Goal: Task Accomplishment & Management: Use online tool/utility

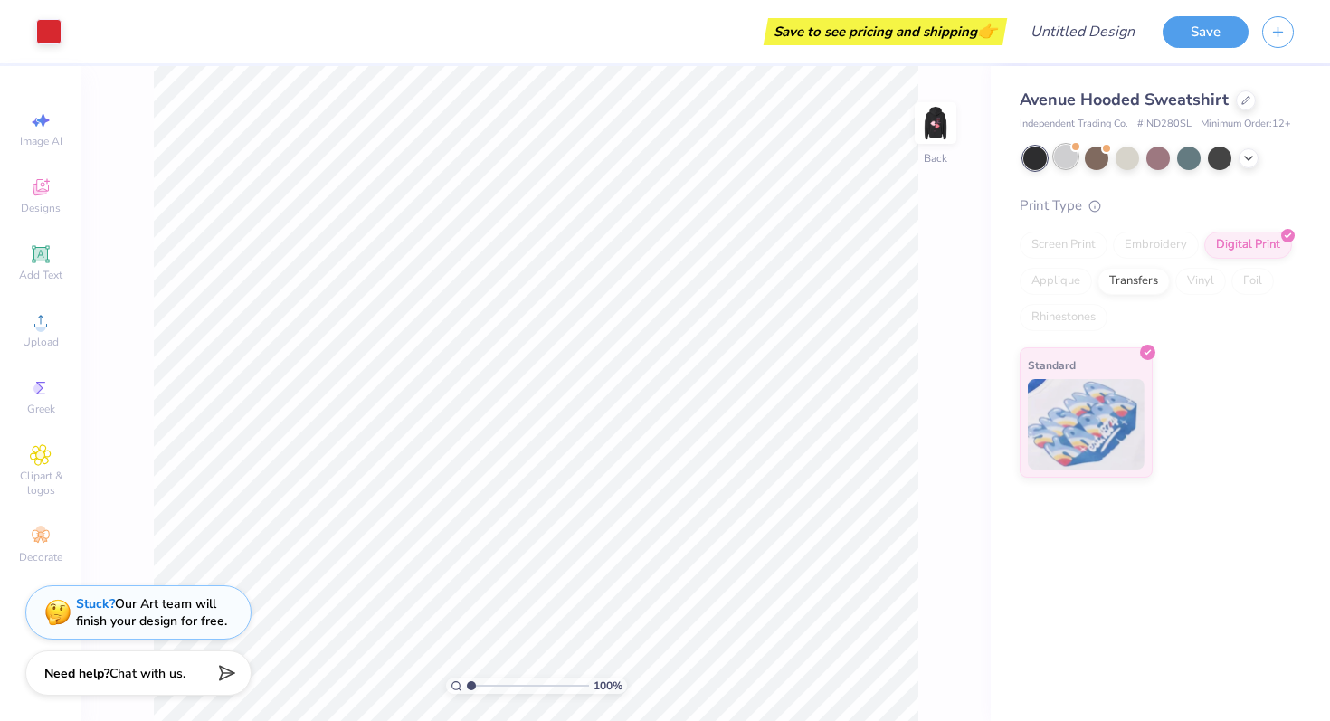
click at [1077, 158] on div at bounding box center [1066, 157] width 24 height 24
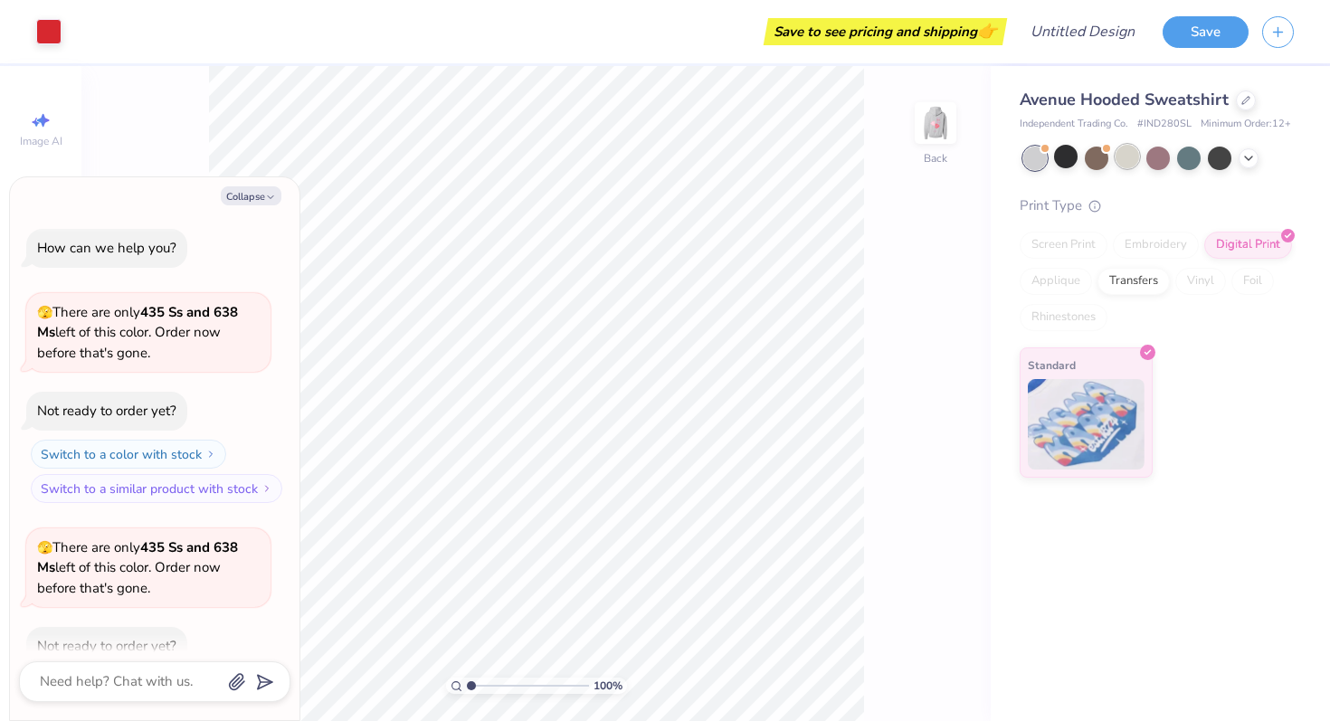
scroll to position [100, 0]
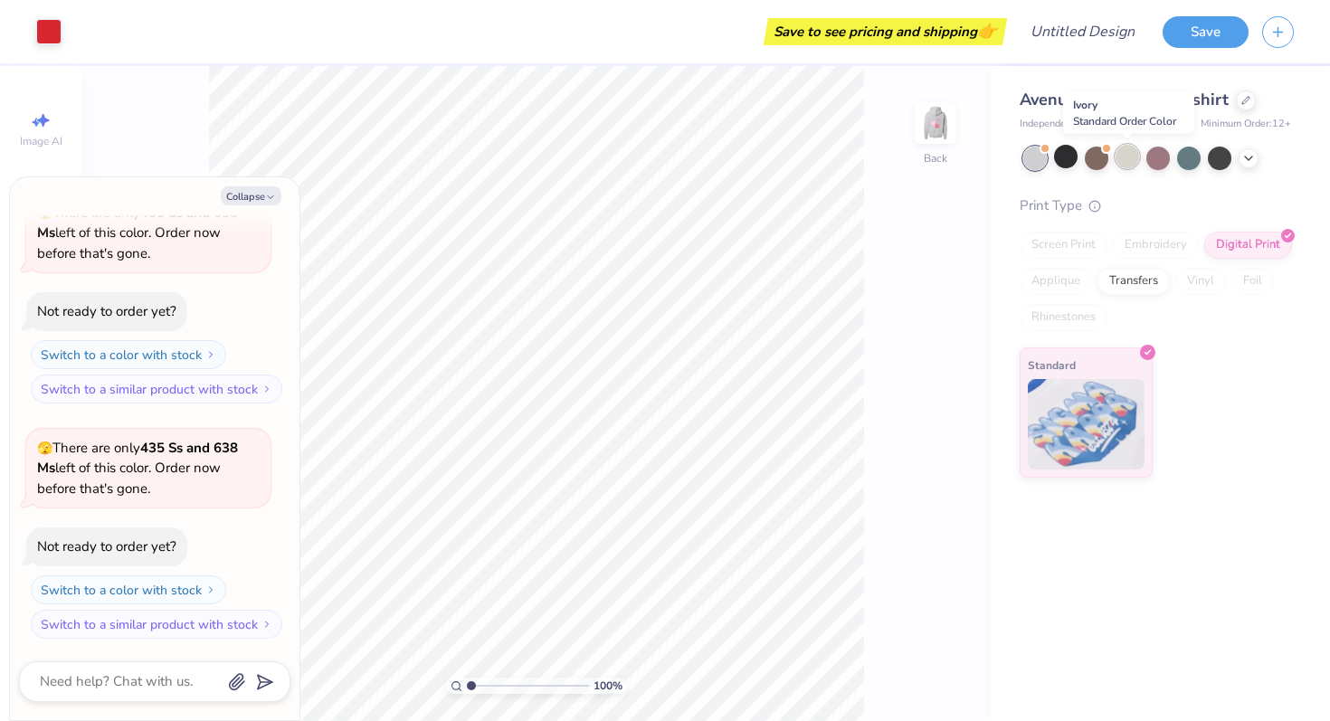
click at [1122, 153] on div at bounding box center [1128, 157] width 24 height 24
click at [1189, 157] on div at bounding box center [1189, 157] width 24 height 24
click at [1148, 162] on div at bounding box center [1158, 157] width 24 height 24
click at [1092, 160] on div at bounding box center [1097, 157] width 24 height 24
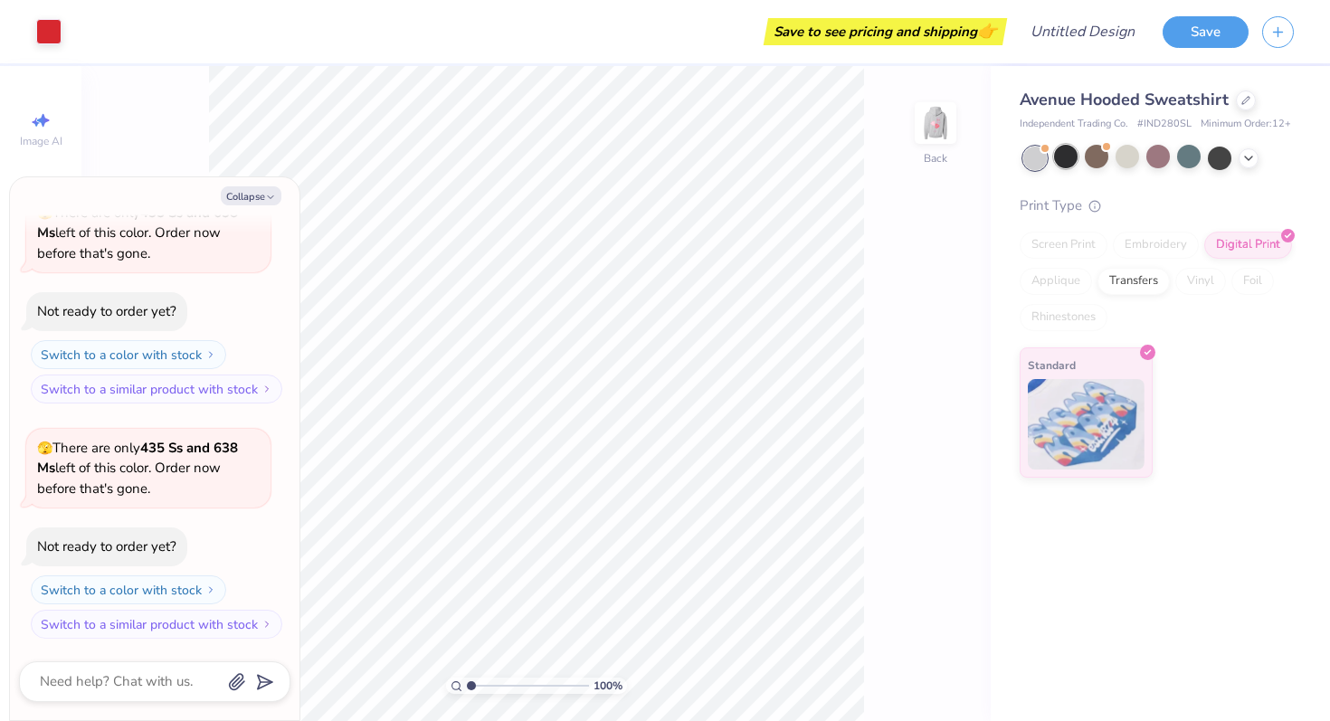
click at [1070, 160] on div at bounding box center [1066, 157] width 24 height 24
click at [1036, 160] on div at bounding box center [1035, 159] width 24 height 24
click at [1105, 157] on div at bounding box center [1097, 157] width 24 height 24
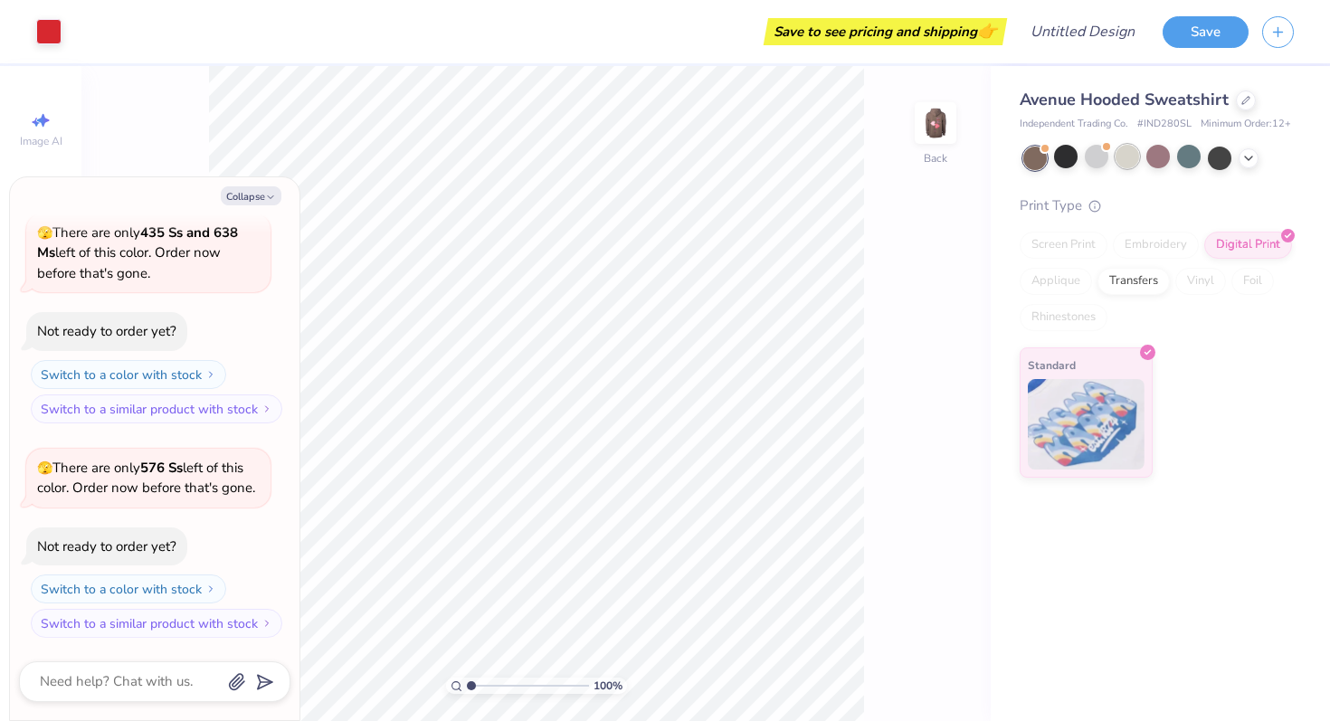
click at [1126, 157] on div at bounding box center [1128, 157] width 24 height 24
click at [248, 195] on button "Collapse" at bounding box center [251, 195] width 61 height 19
type textarea "x"
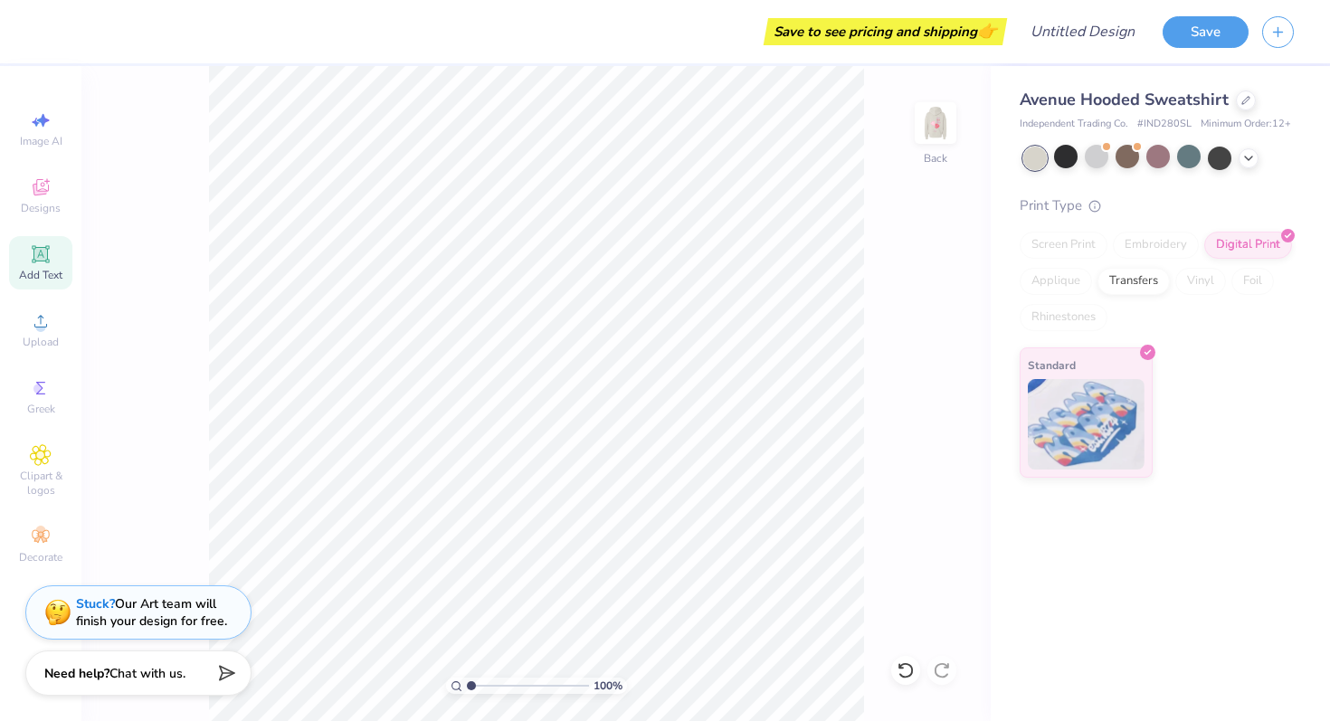
click at [47, 259] on icon at bounding box center [40, 253] width 17 height 17
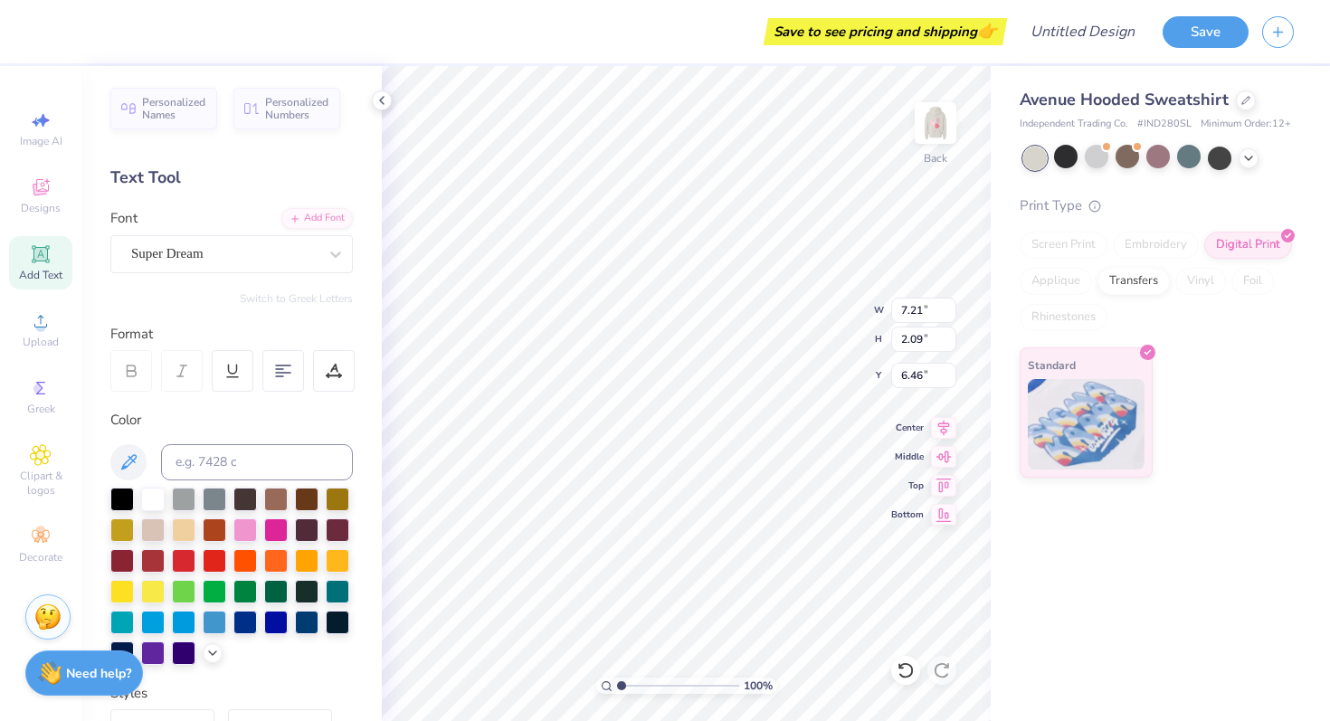
type textarea "X"
type textarea "ZE"
type input "4.42"
type input "4.55"
click at [252, 524] on div at bounding box center [245, 529] width 24 height 24
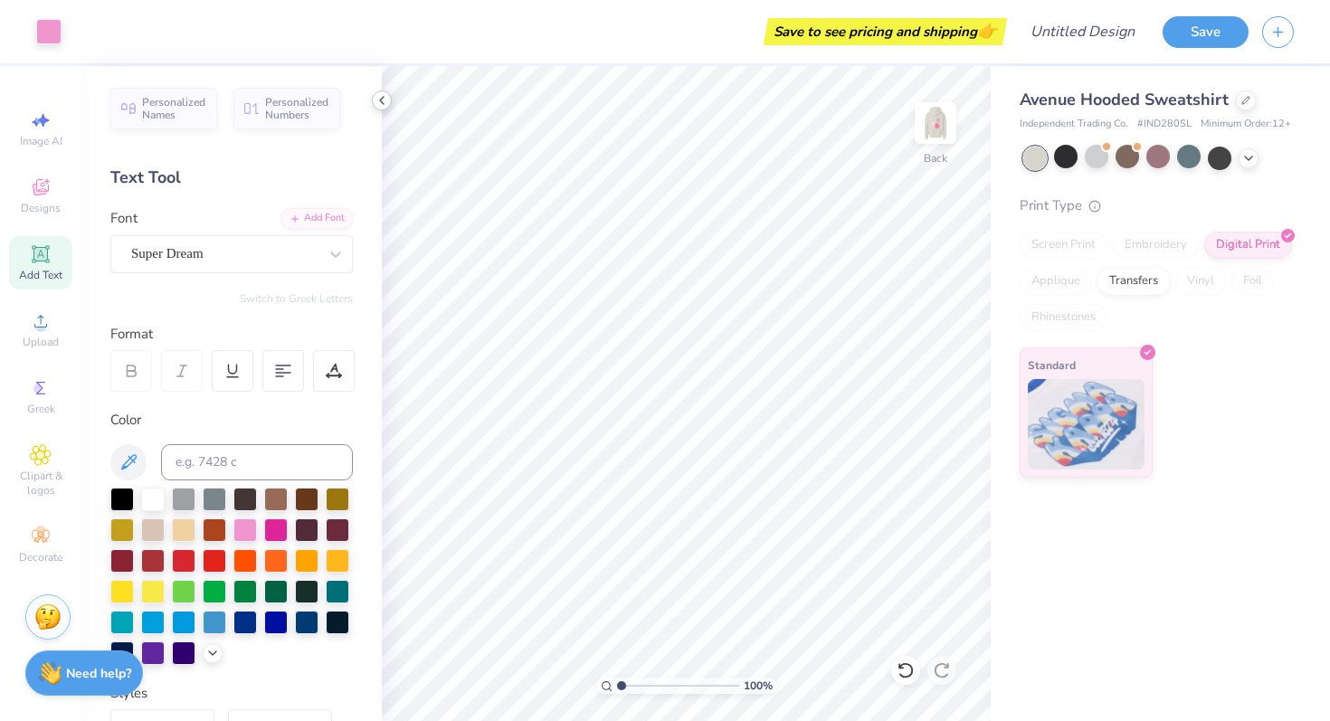
click at [385, 101] on icon at bounding box center [382, 100] width 14 height 14
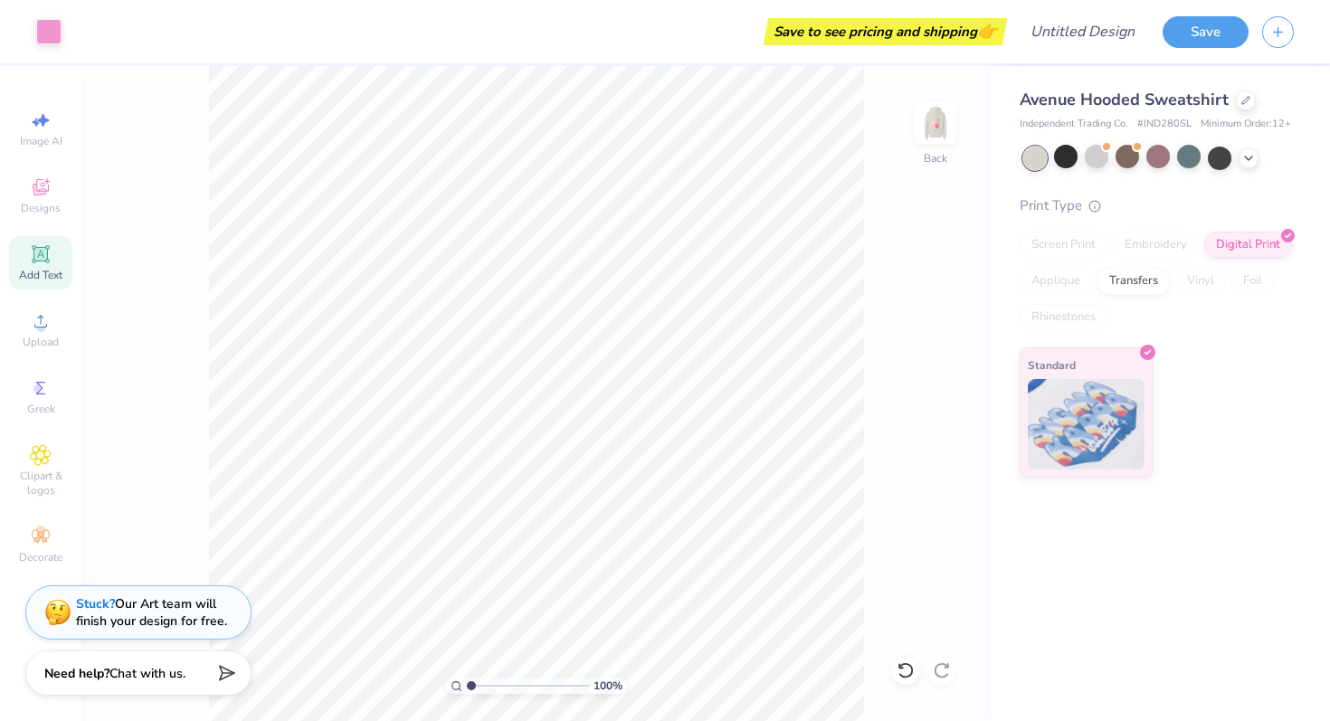
click at [46, 263] on icon at bounding box center [41, 254] width 22 height 22
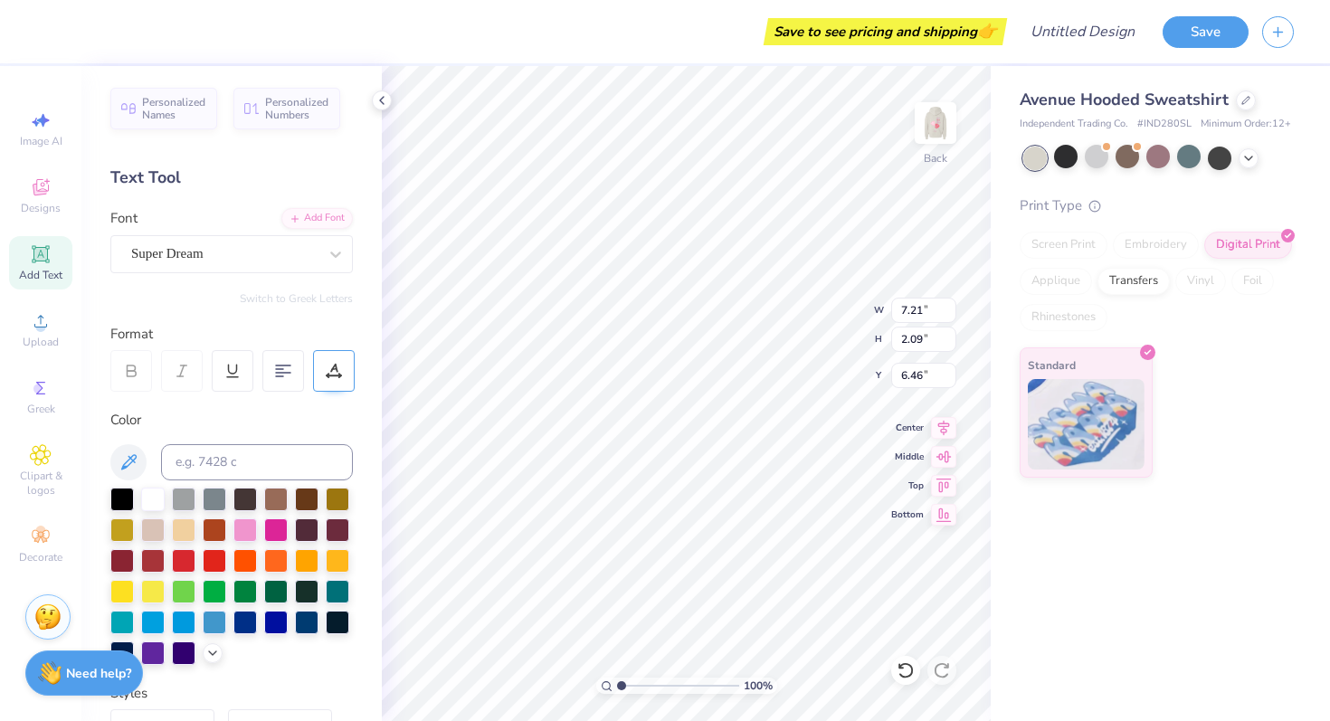
type textarea "T"
type textarea "TA"
click at [245, 526] on div at bounding box center [245, 529] width 24 height 24
type input "4.55"
type input "3.36"
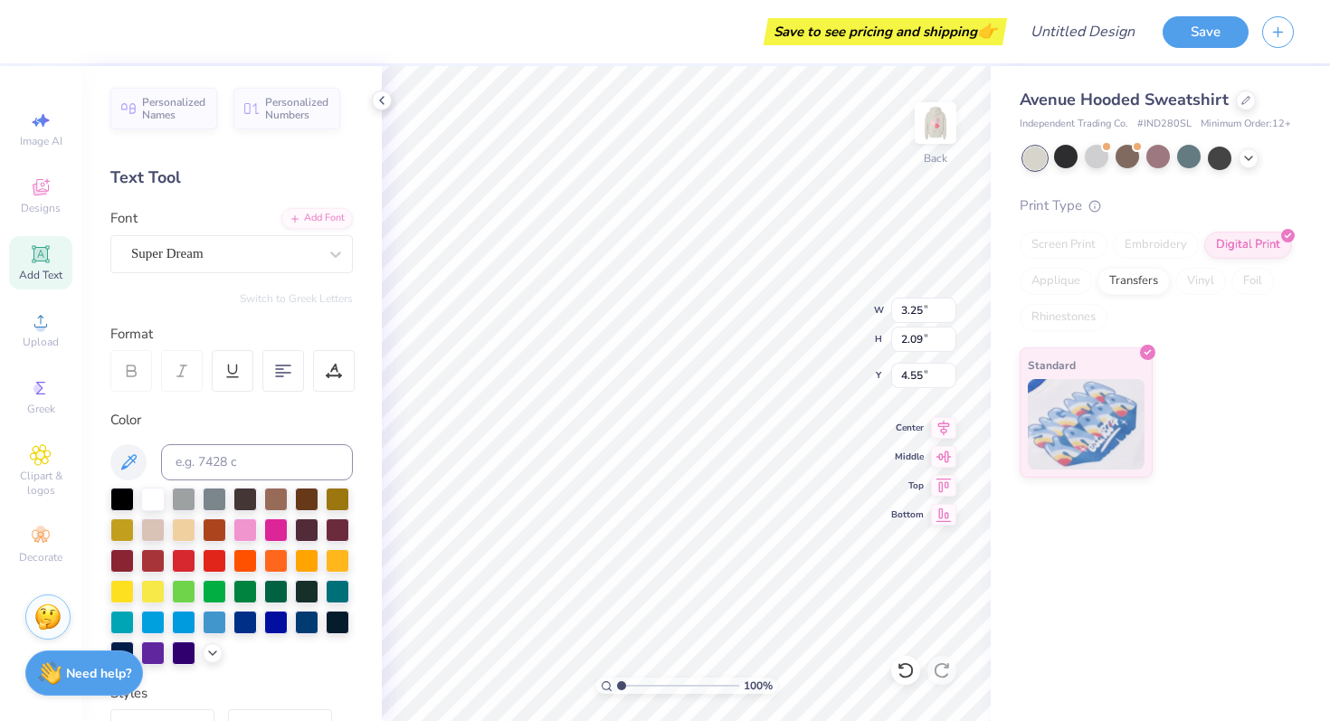
type input "2.08"
type input "4.56"
type input "3.25"
type input "2.09"
type input "4.56"
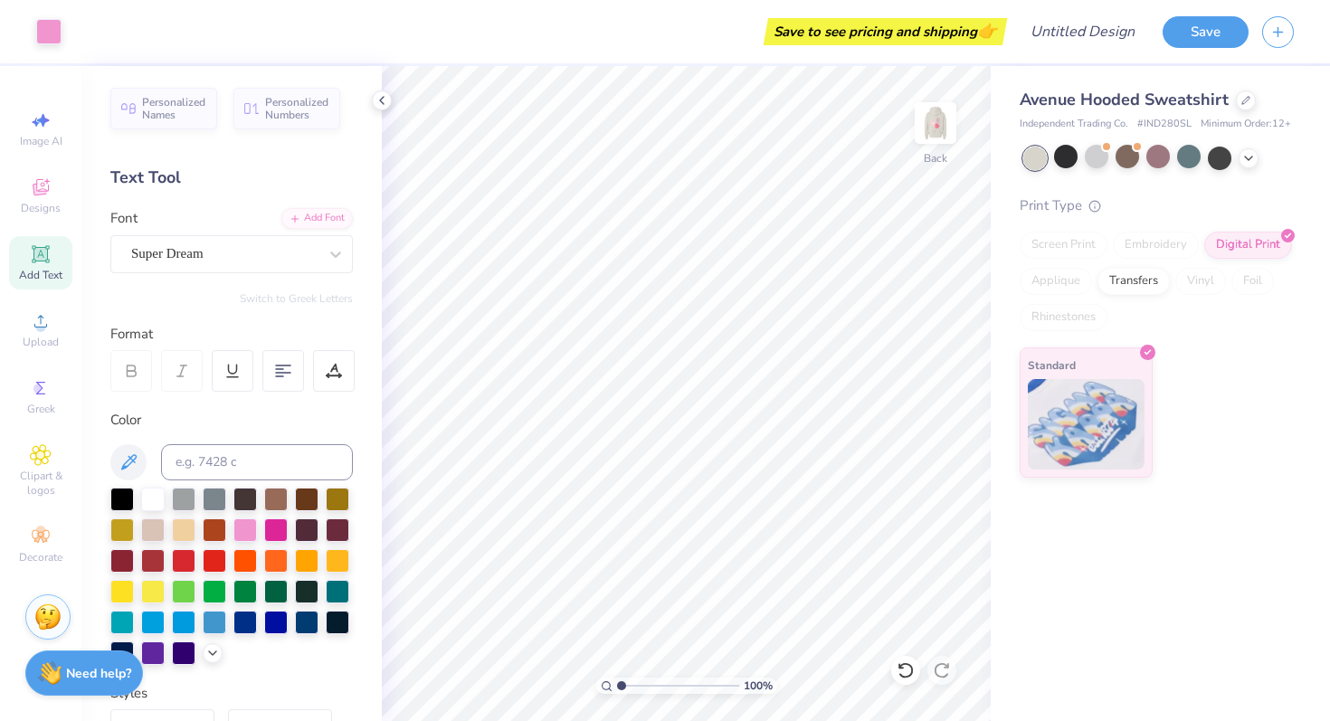
click at [52, 271] on span "Add Text" at bounding box center [40, 275] width 43 height 14
type textarea "T"
type textarea "TAU"
type input "6.96"
click at [33, 176] on div "Designs" at bounding box center [40, 195] width 63 height 53
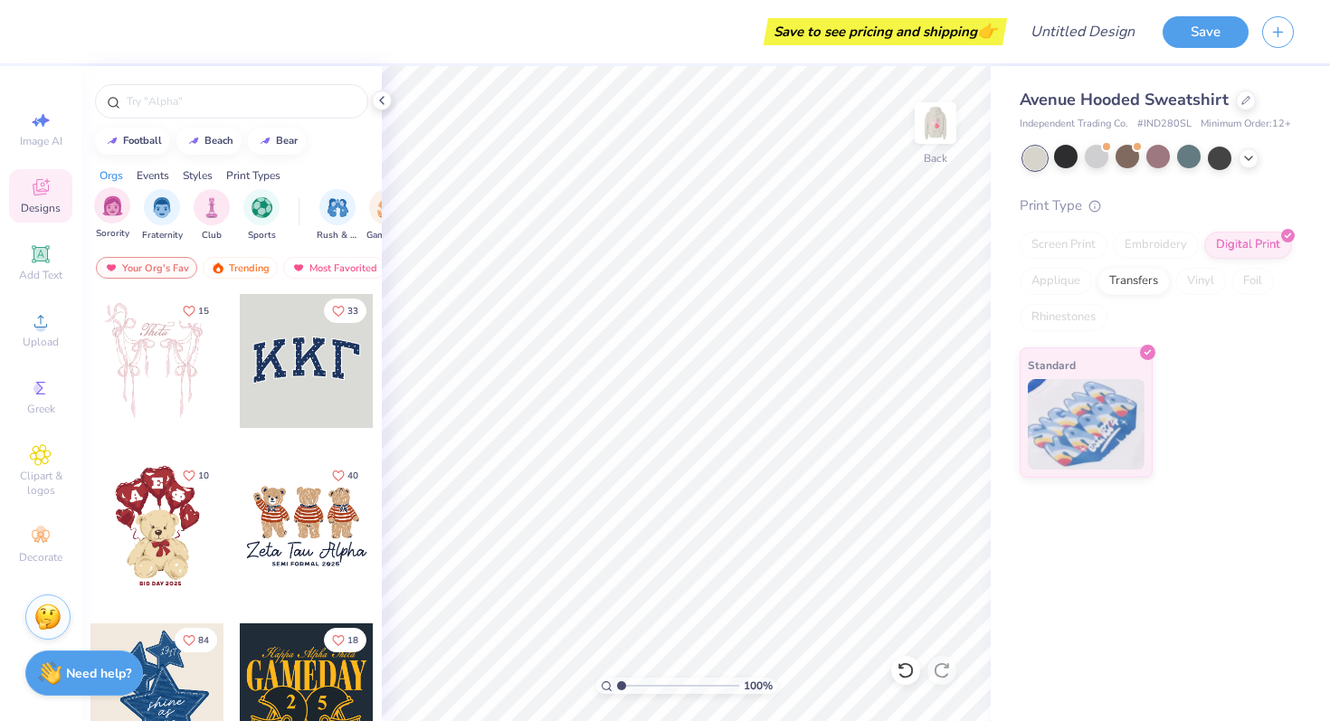
click at [101, 223] on div "Sorority" at bounding box center [112, 213] width 36 height 53
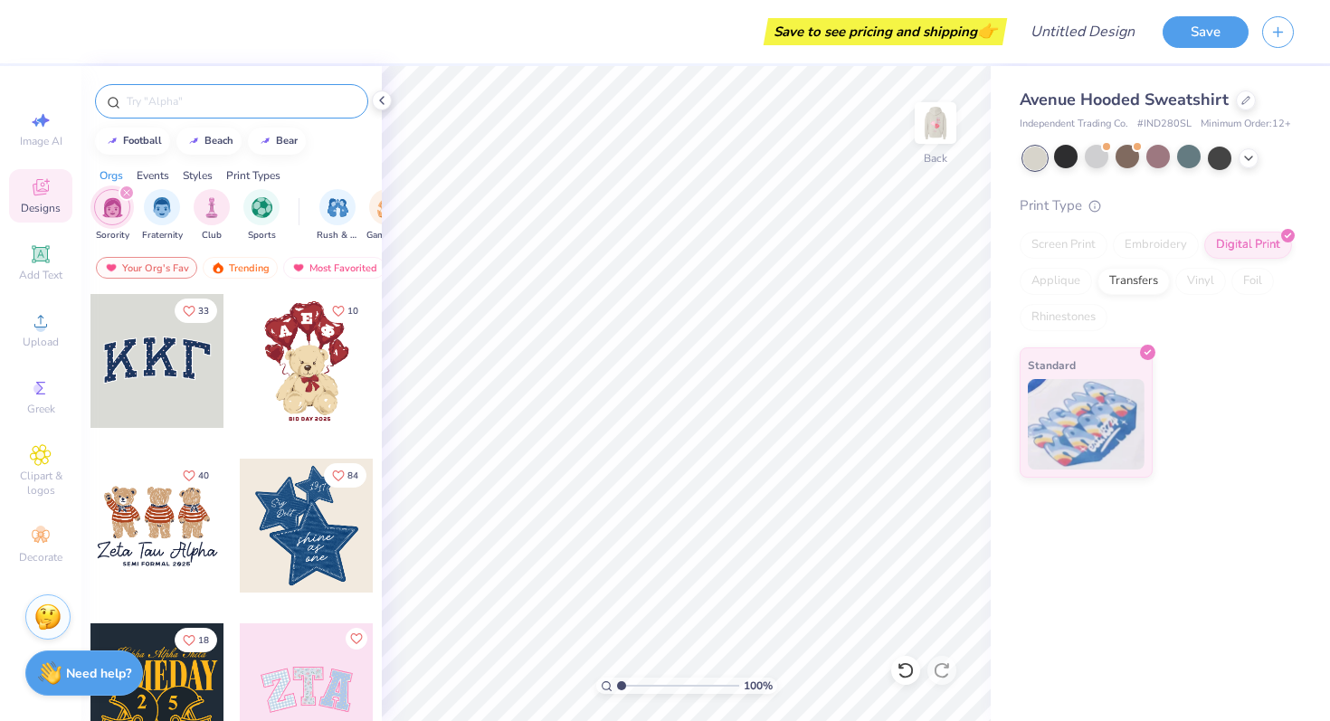
click at [232, 105] on input "text" at bounding box center [241, 101] width 232 height 18
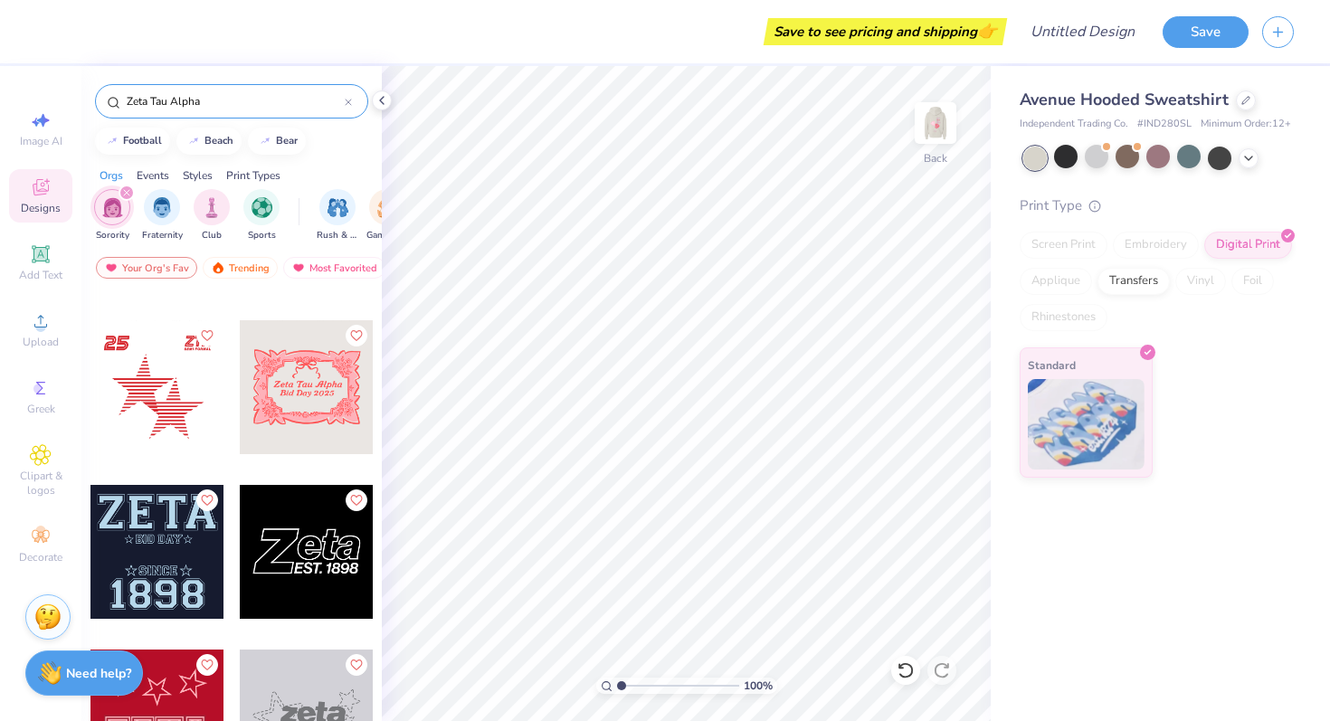
scroll to position [2270, 0]
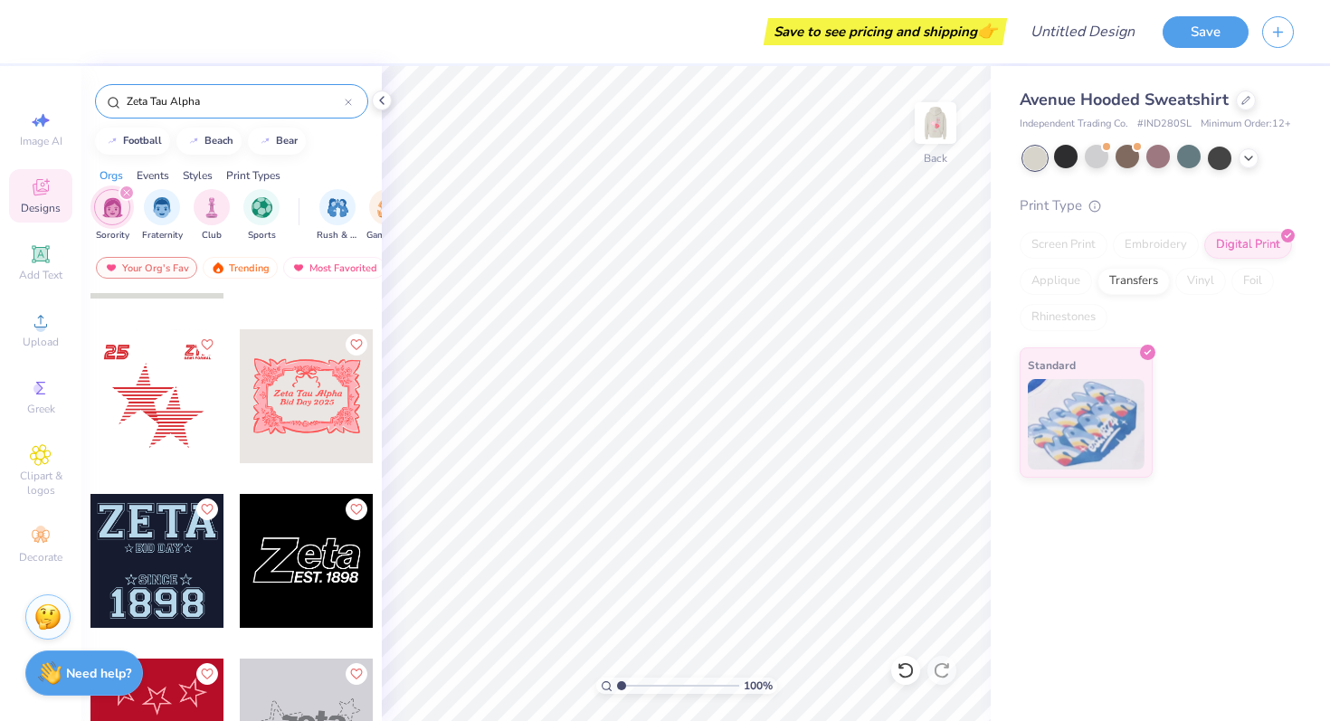
type input "Zeta Tau Alpha"
click at [169, 414] on div at bounding box center [157, 396] width 134 height 134
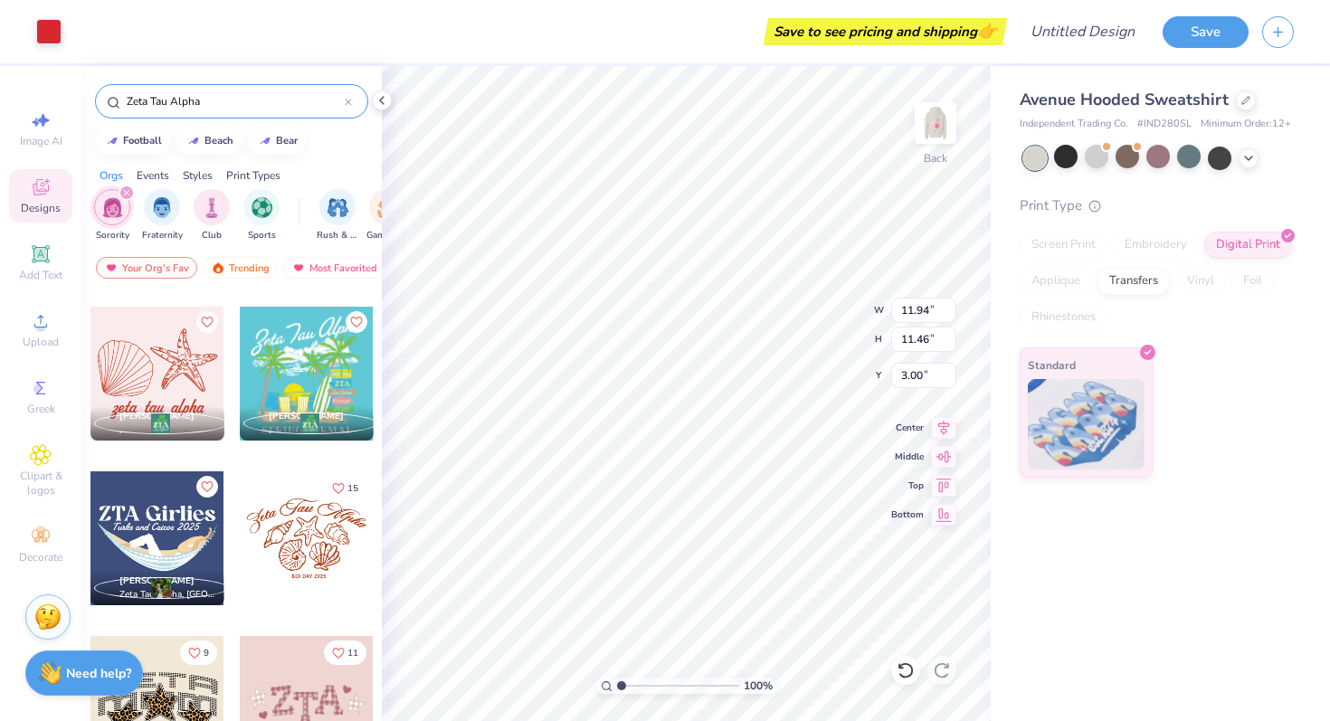
scroll to position [3732, 0]
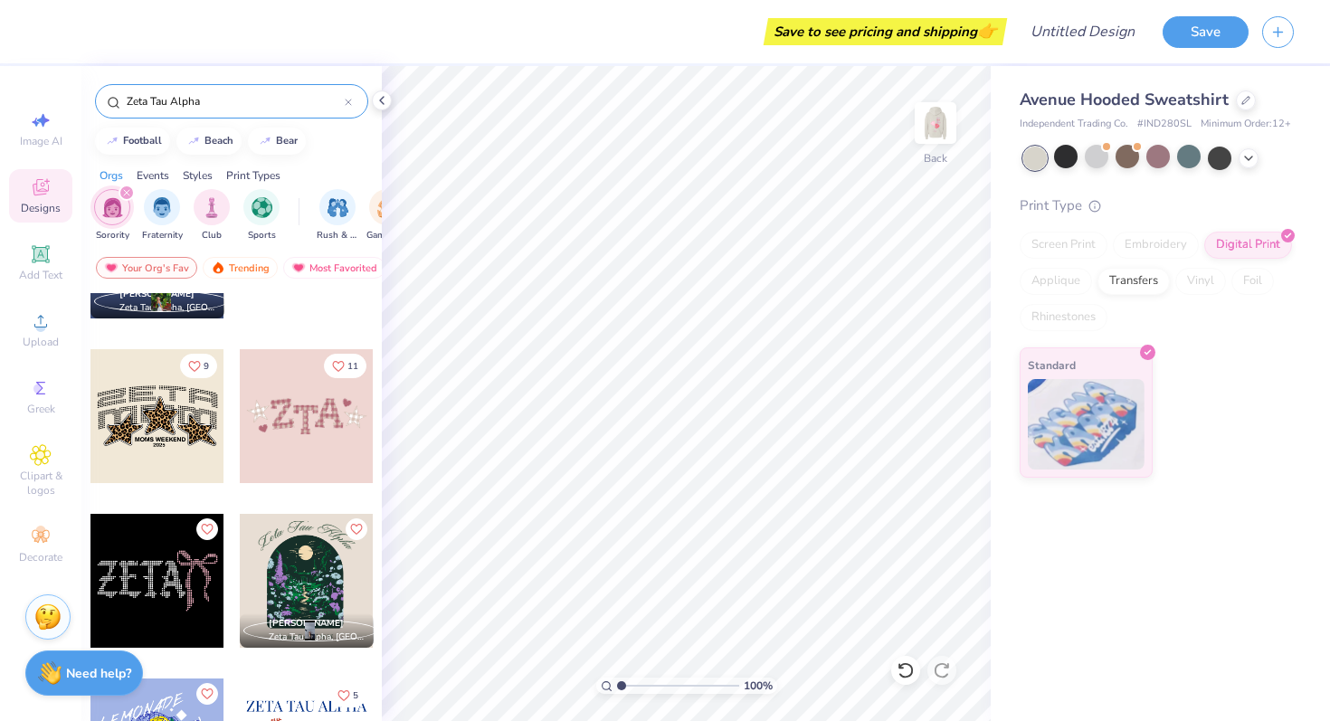
click at [324, 446] on div at bounding box center [307, 416] width 134 height 134
type input "3.64"
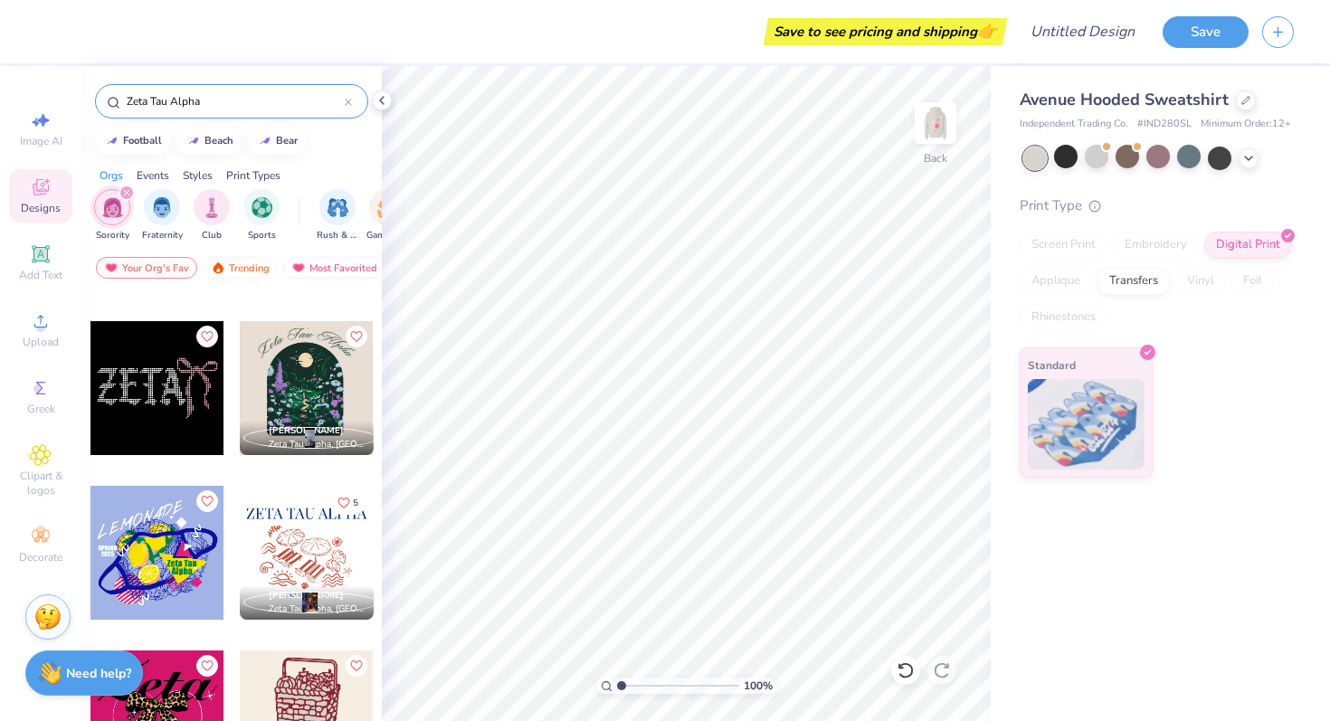
scroll to position [3880, 0]
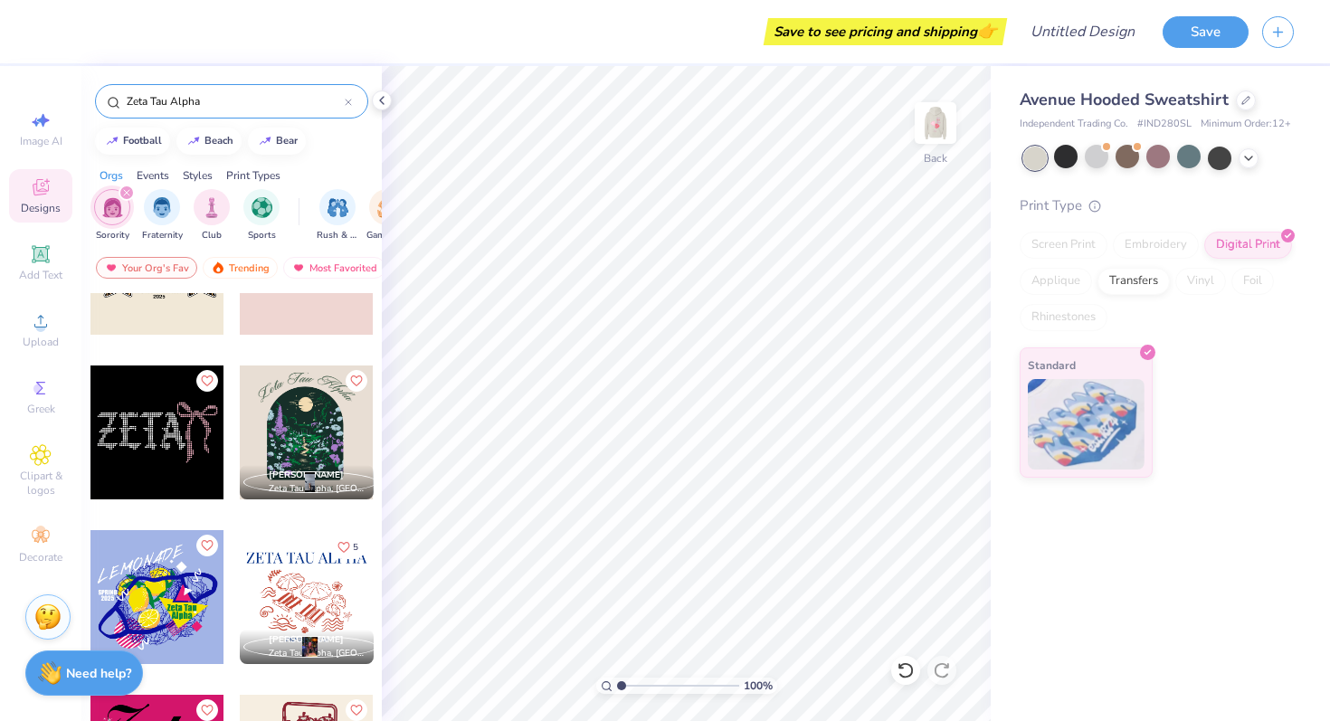
click at [185, 455] on div at bounding box center [157, 433] width 134 height 134
type input "7.50"
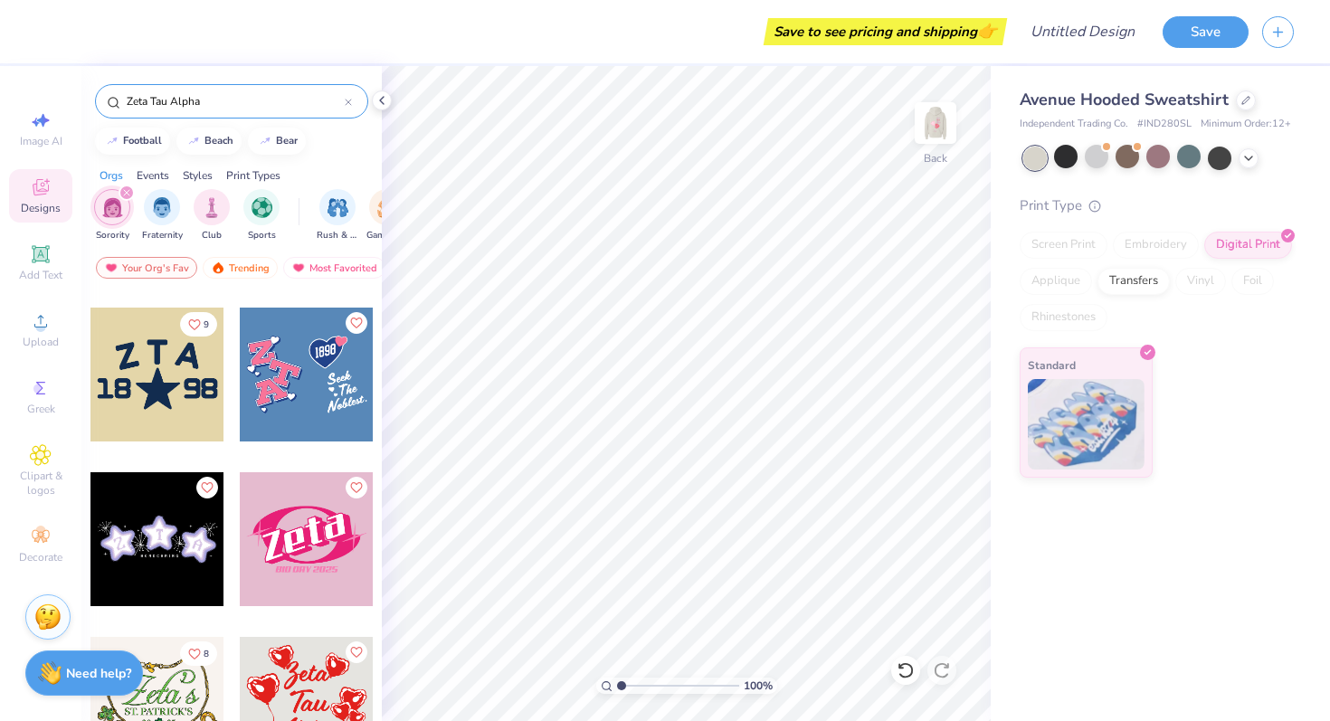
scroll to position [4924, 0]
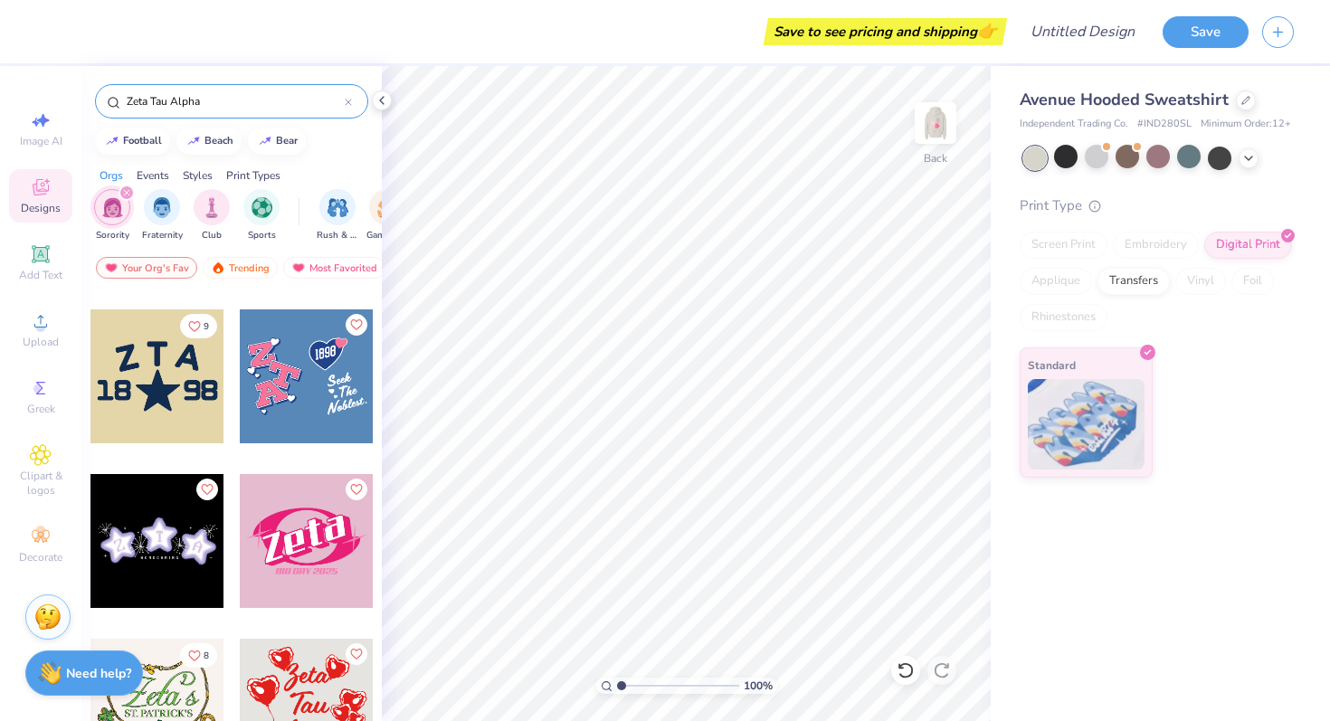
click at [165, 363] on div at bounding box center [157, 376] width 134 height 134
type input "3.00"
click at [1224, 161] on div at bounding box center [1220, 157] width 24 height 24
click at [1101, 155] on div at bounding box center [1097, 157] width 24 height 24
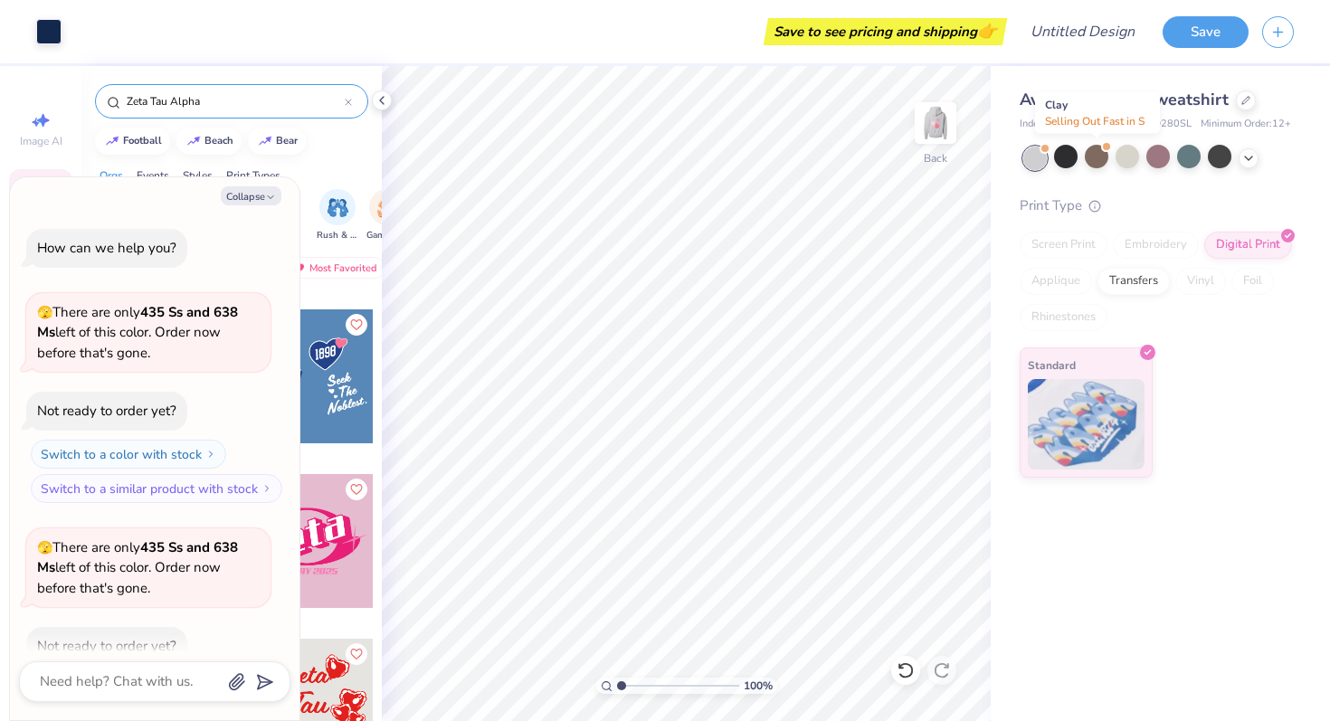
scroll to position [785, 0]
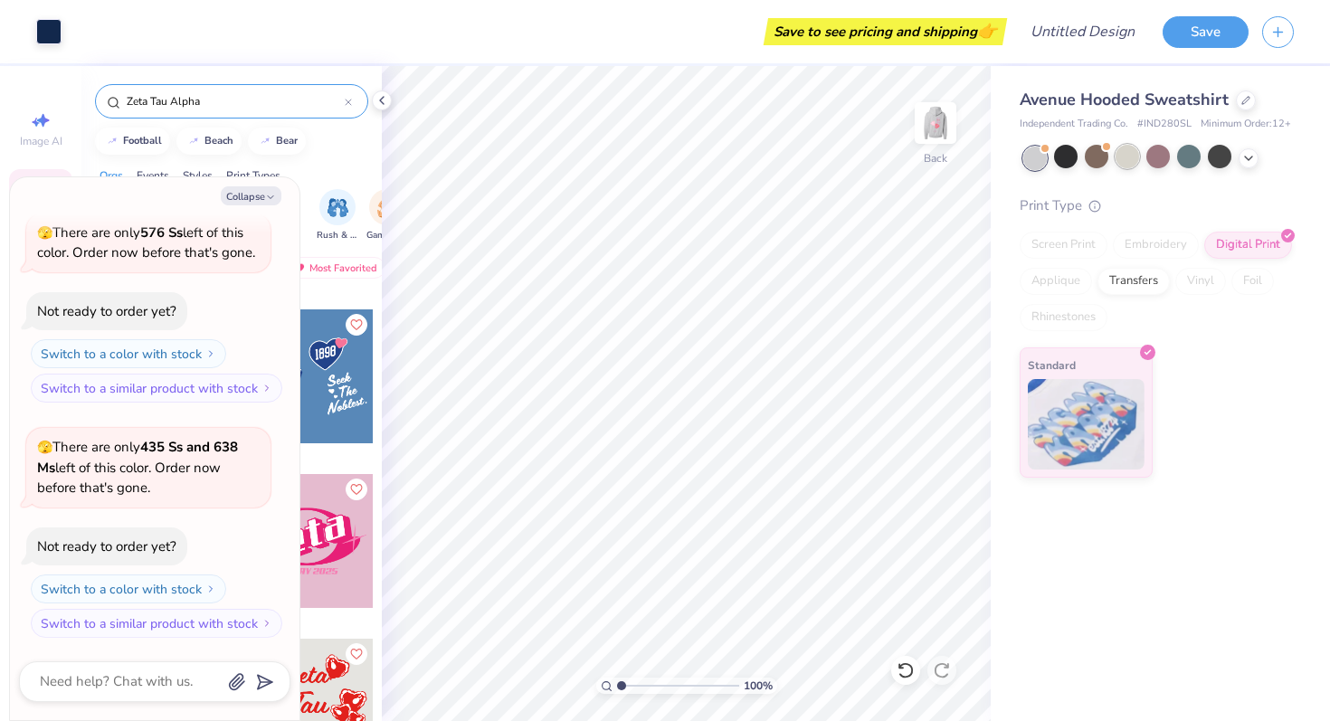
click at [1133, 155] on div at bounding box center [1128, 157] width 24 height 24
click at [261, 199] on button "Collapse" at bounding box center [251, 195] width 61 height 19
type textarea "x"
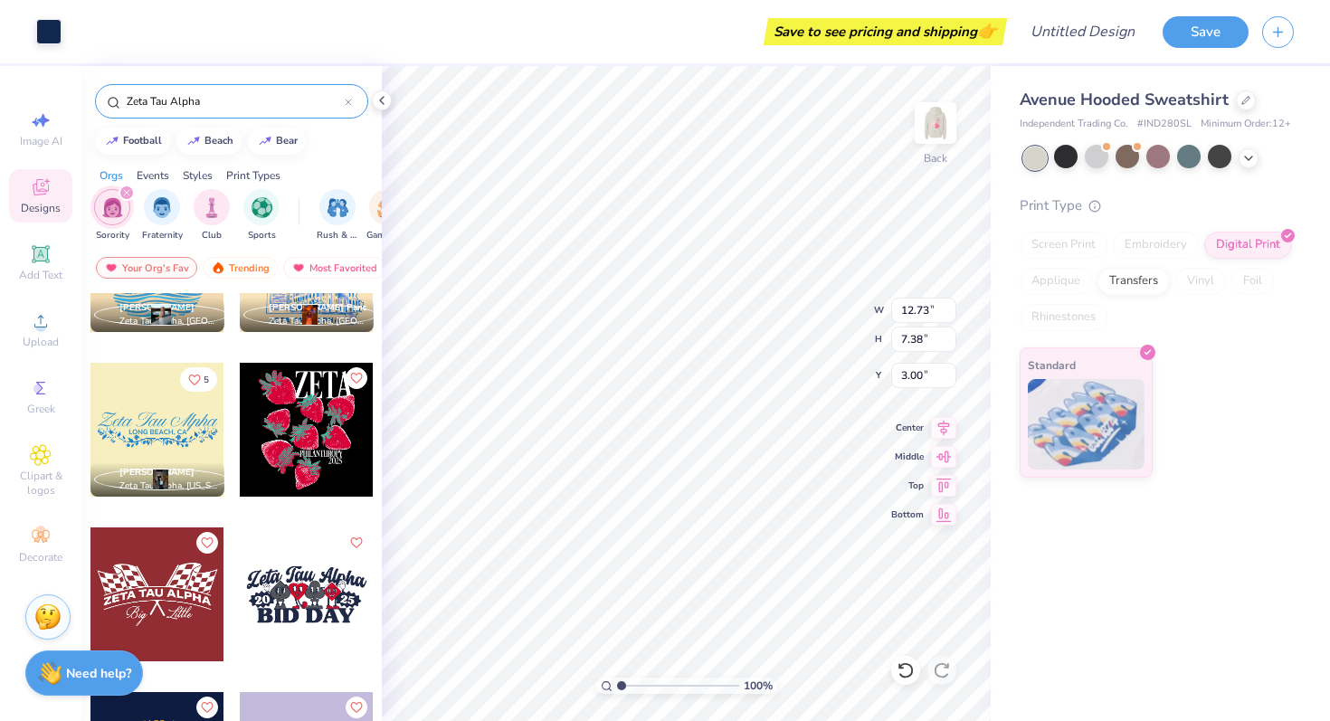
scroll to position [5754, 0]
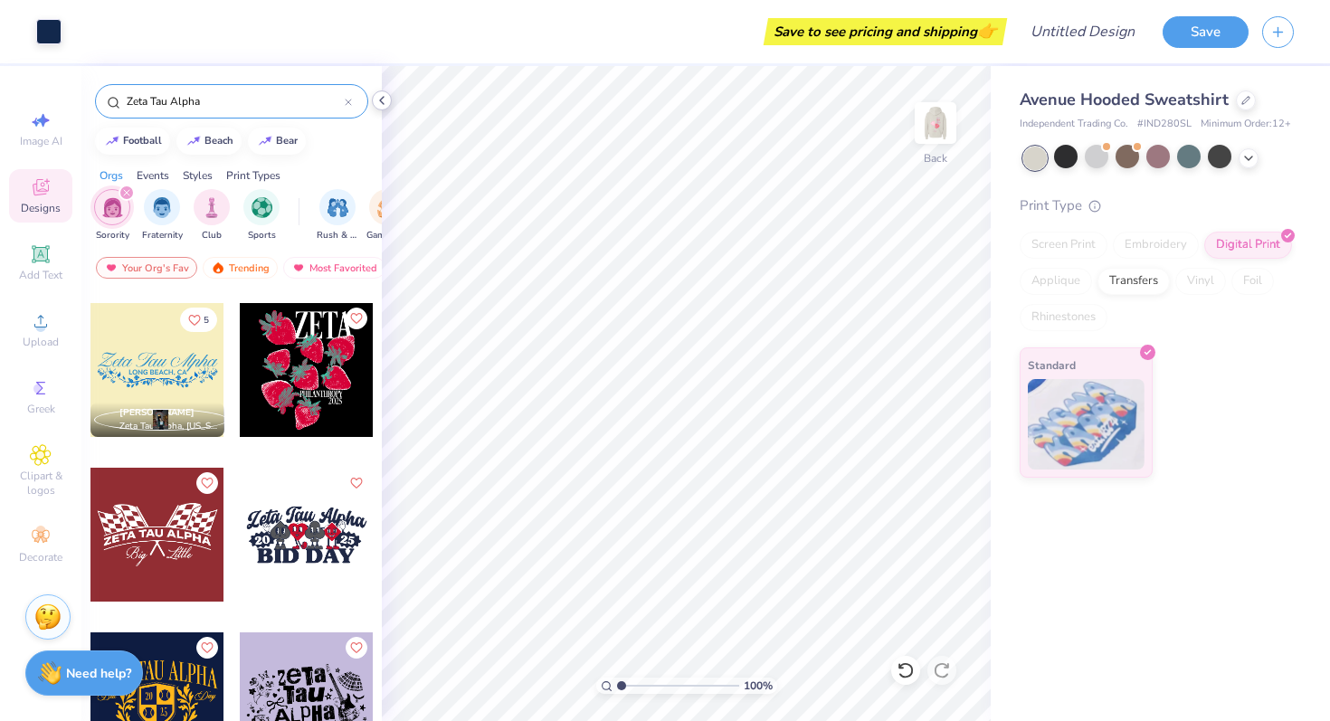
click at [381, 97] on icon at bounding box center [382, 100] width 14 height 14
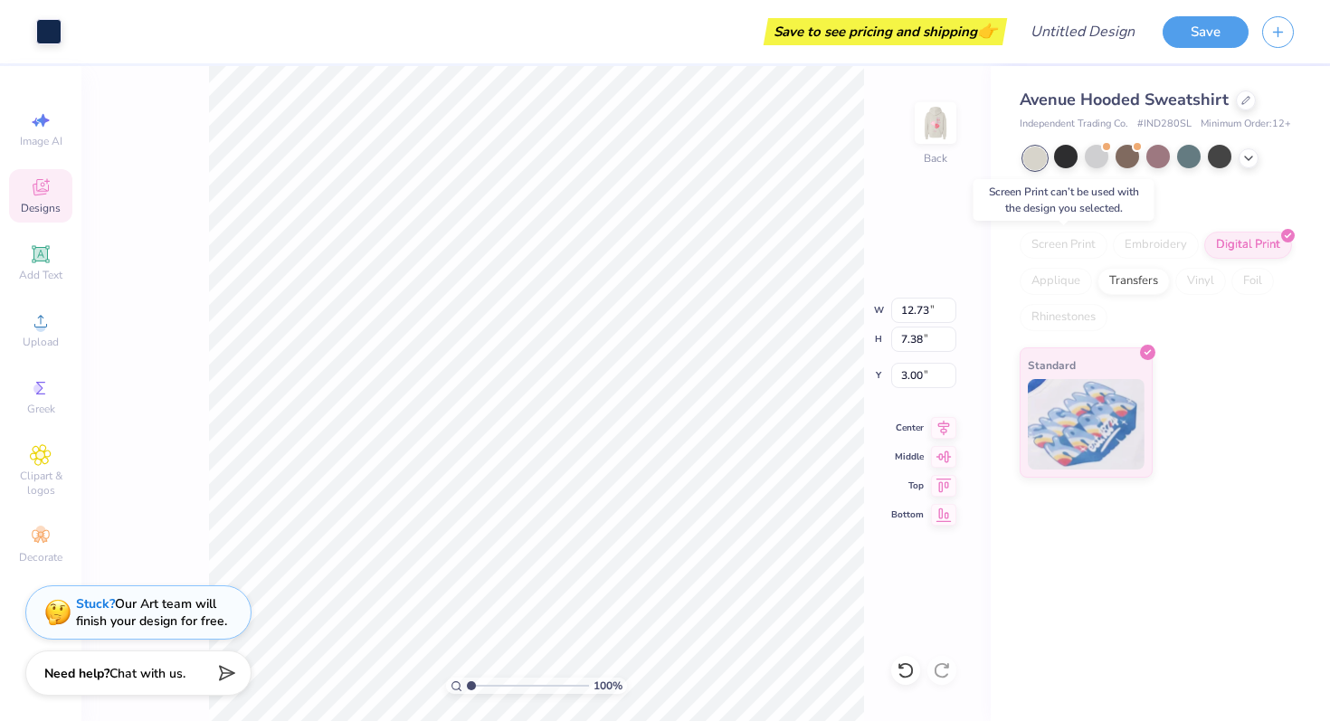
click at [1076, 240] on div "Screen Print" at bounding box center [1064, 245] width 88 height 27
click at [1244, 389] on div "Standard" at bounding box center [1157, 412] width 274 height 130
type input "3.40"
type input "3.41"
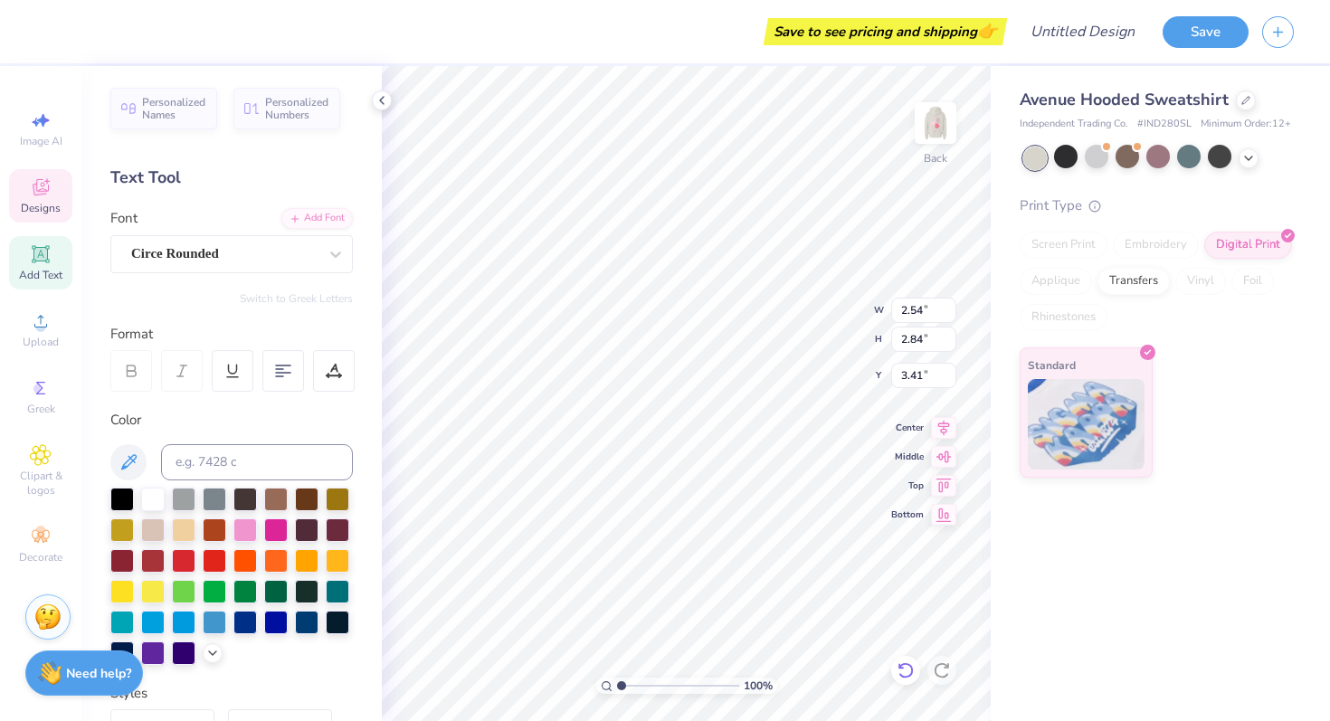
click at [904, 646] on icon at bounding box center [906, 670] width 18 height 18
click at [899, 646] on icon at bounding box center [906, 670] width 18 height 18
click at [245, 531] on div at bounding box center [245, 529] width 24 height 24
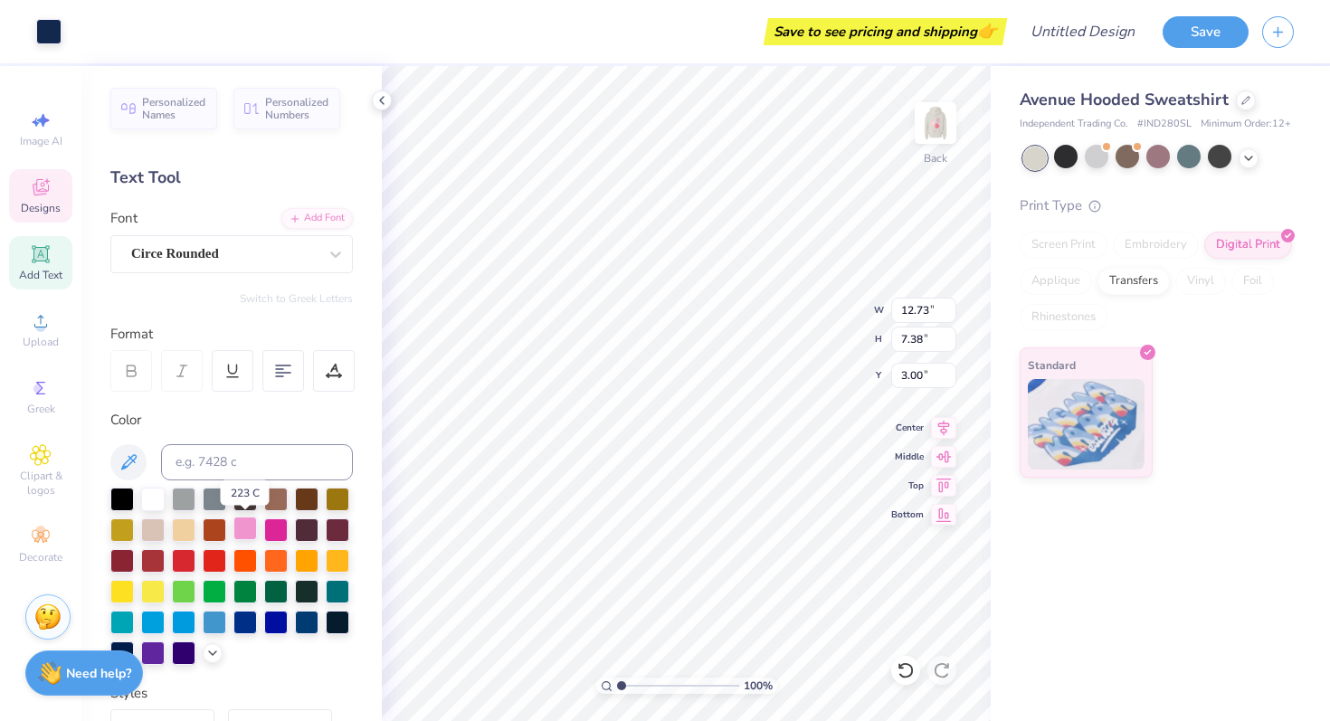
click at [245, 531] on div at bounding box center [245, 529] width 24 height 24
click at [245, 520] on div at bounding box center [245, 529] width 24 height 24
type input "2.49"
type input "2.79"
type input "3.56"
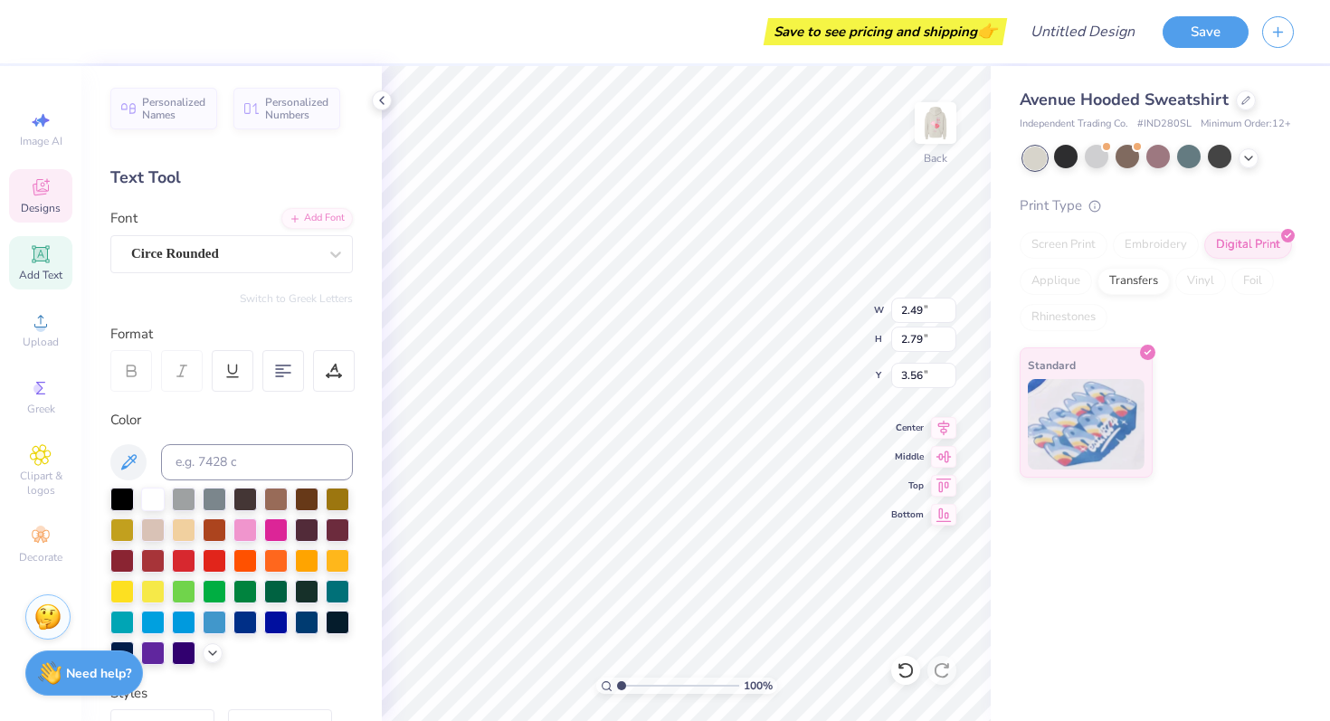
type input "2.19"
type input "2.63"
type input "3.00"
click at [252, 523] on div at bounding box center [245, 529] width 24 height 24
type input "2.54"
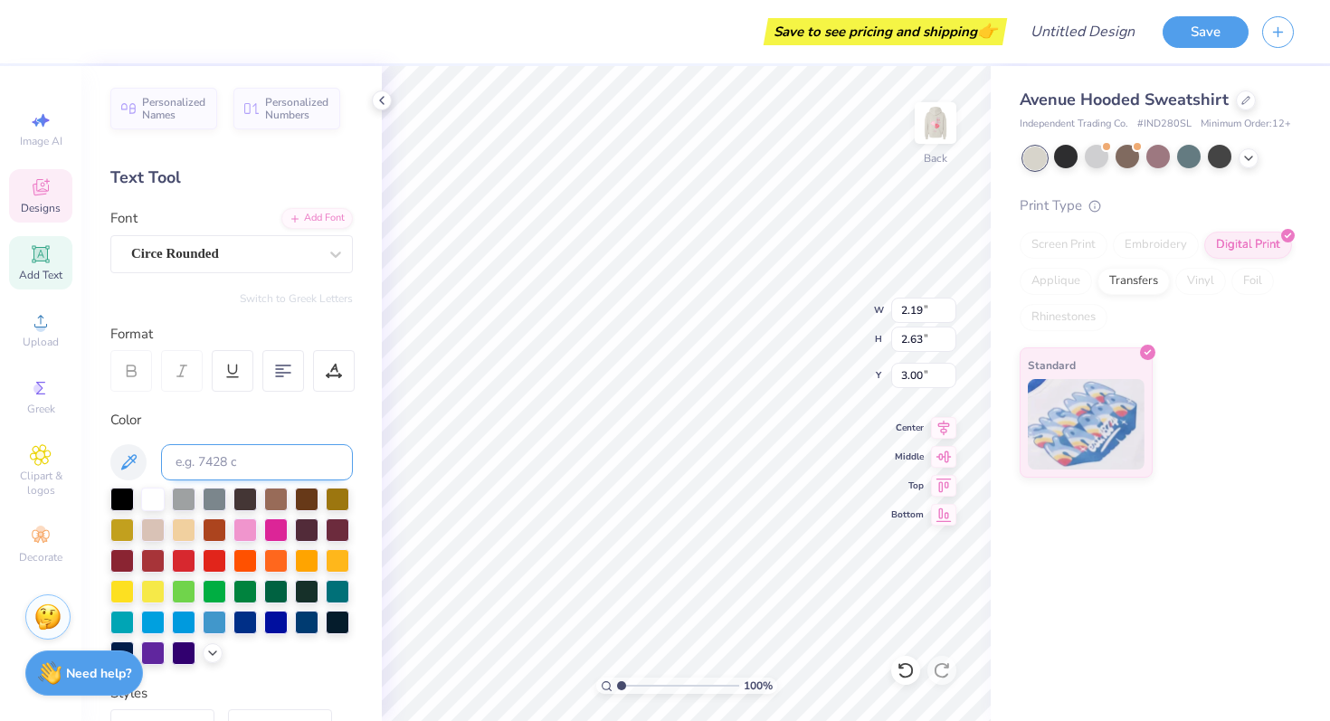
type input "2.97"
type input "3.23"
click at [248, 536] on div at bounding box center [245, 529] width 24 height 24
type input "2.51"
type input "2.94"
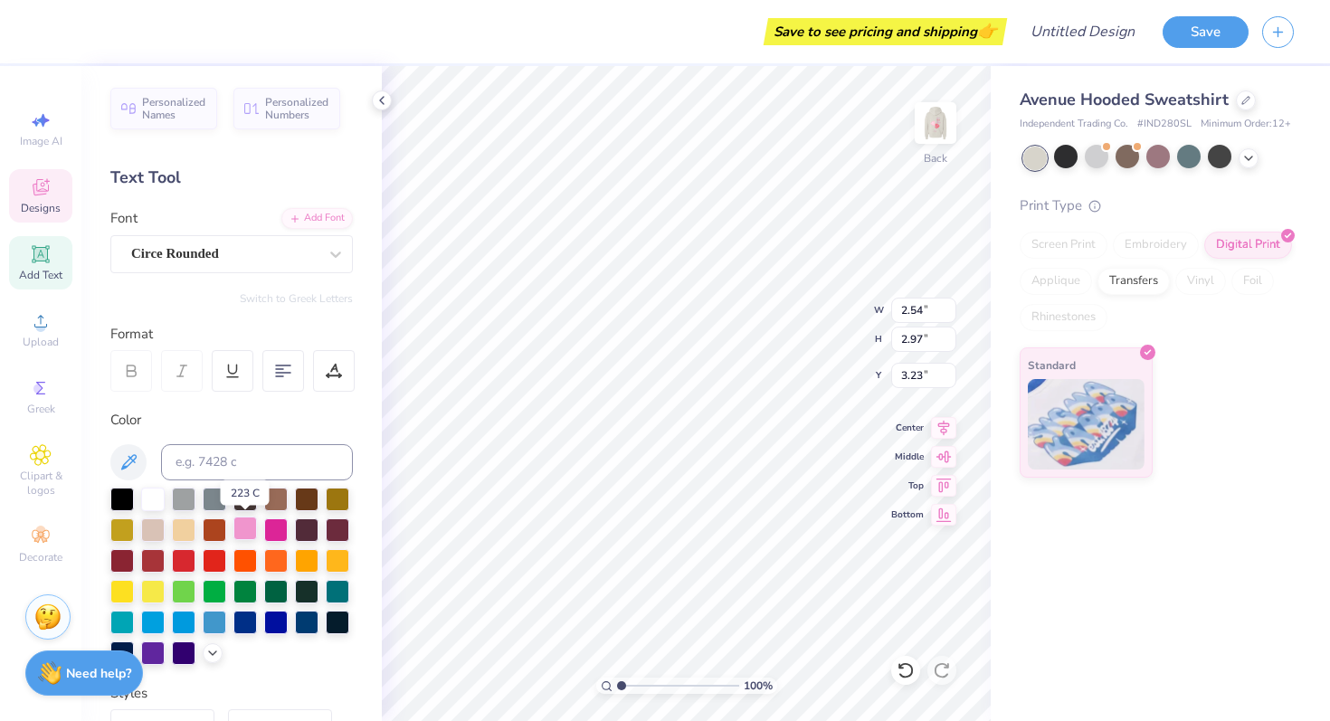
type input "3.52"
type input "4.66"
type input "4.41"
type input "5.97"
click at [241, 535] on div at bounding box center [245, 529] width 24 height 24
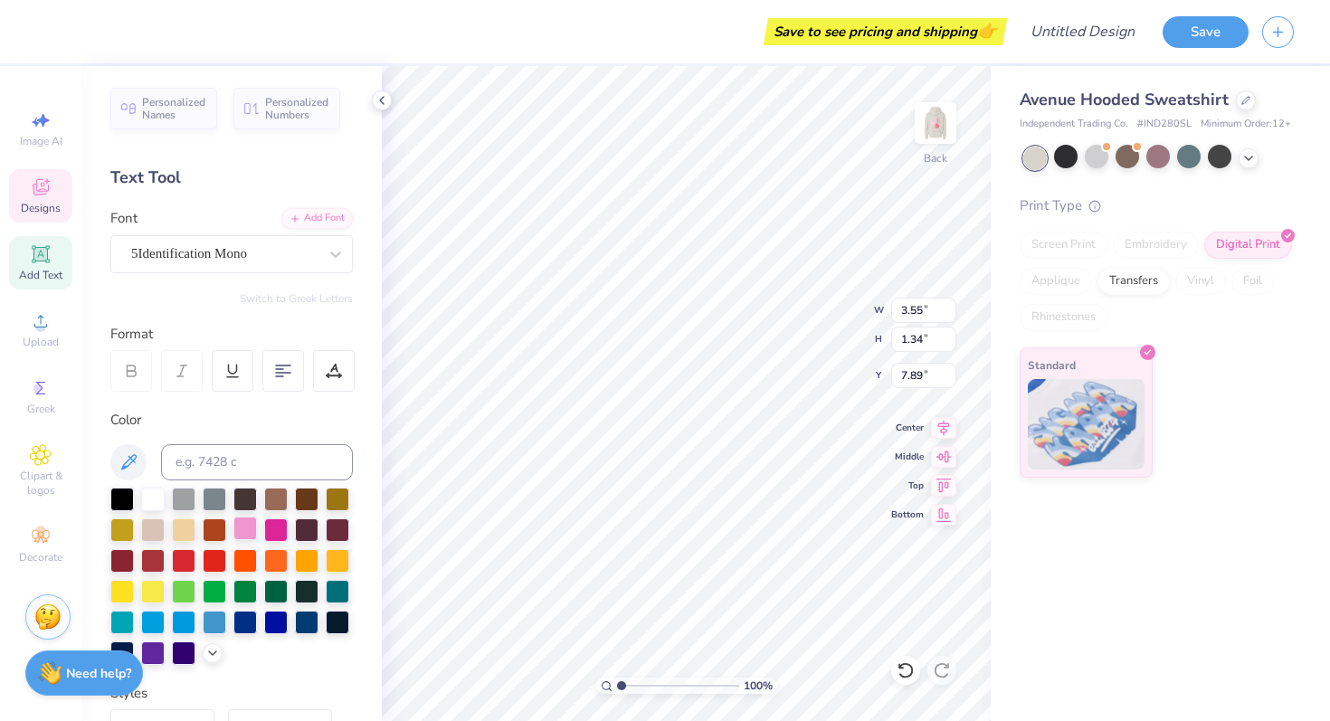
type input "3.53"
type input "2.14"
type input "7.69"
type input "3.55"
type input "1.34"
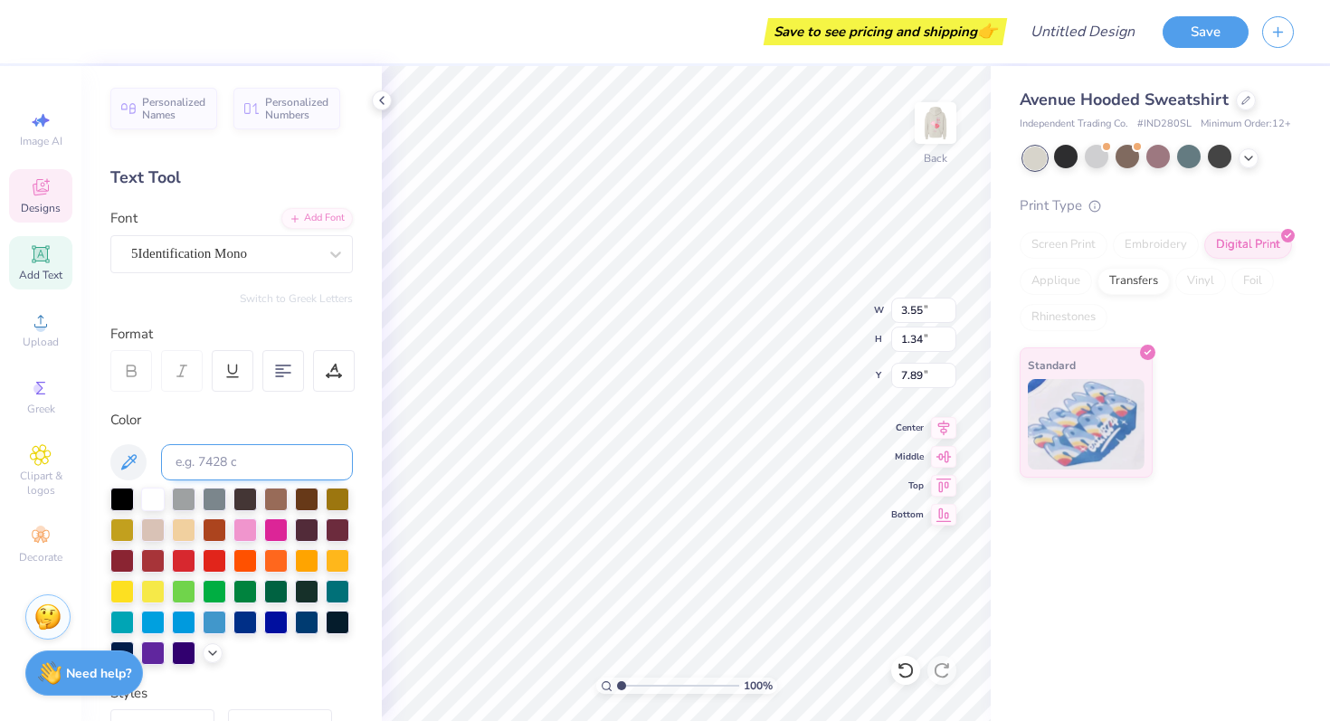
type input "8.08"
click at [240, 531] on div at bounding box center [245, 529] width 24 height 24
type input "3.53"
type input "2.14"
type input "7.88"
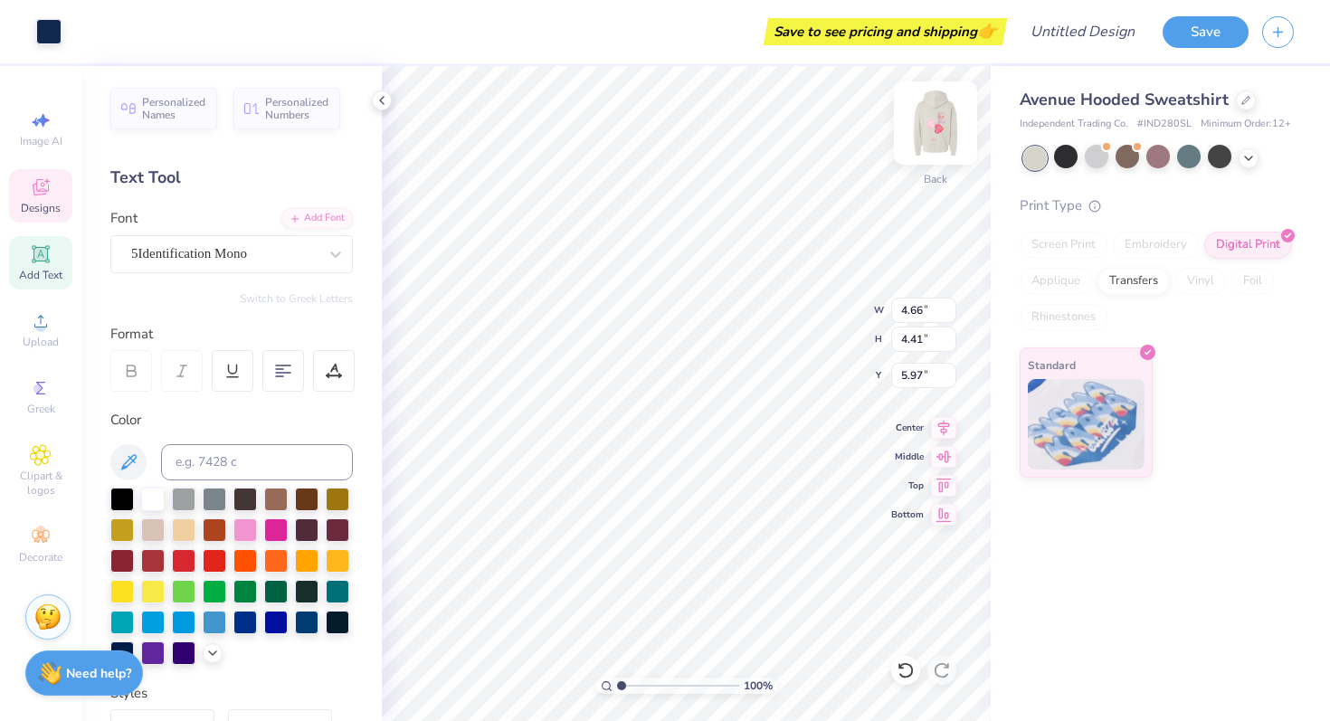
type input "5.87"
click at [274, 522] on div at bounding box center [276, 529] width 24 height 24
click at [241, 527] on div at bounding box center [245, 529] width 24 height 24
click at [279, 529] on div at bounding box center [276, 529] width 24 height 24
click at [278, 529] on div at bounding box center [276, 529] width 24 height 24
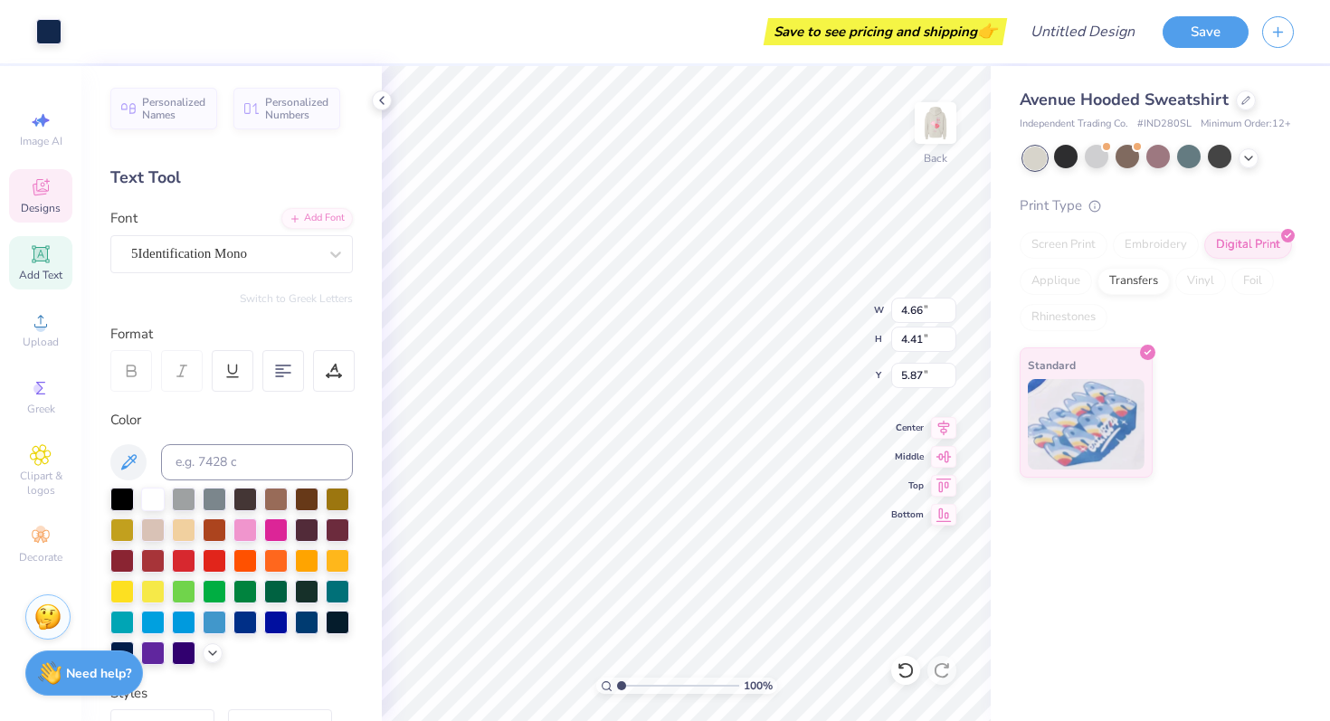
type input "3.53"
type input "2.14"
type input "7.69"
type input "4.66"
type input "4.41"
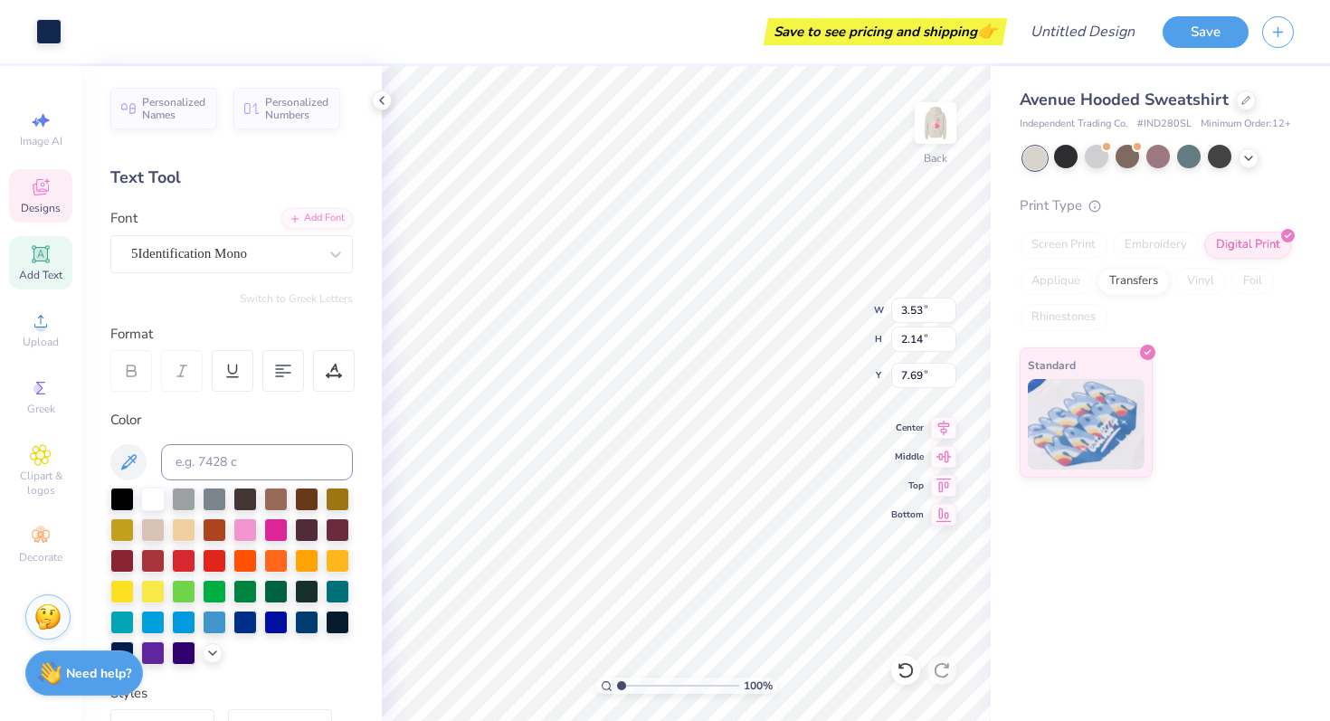
type input "5.87"
click at [271, 529] on div at bounding box center [276, 529] width 24 height 24
click at [246, 527] on div at bounding box center [245, 529] width 24 height 24
click at [271, 527] on div at bounding box center [276, 529] width 24 height 24
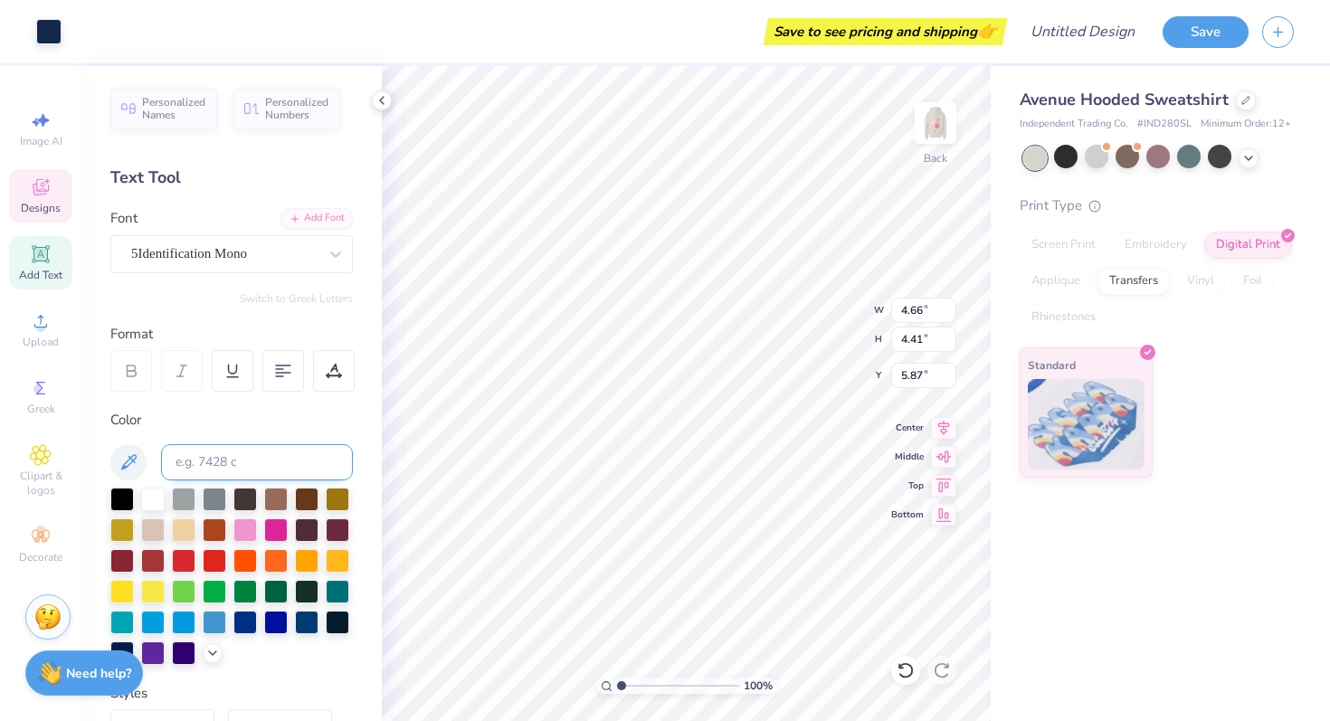
scroll to position [1, 0]
click at [48, 397] on icon at bounding box center [41, 388] width 22 height 22
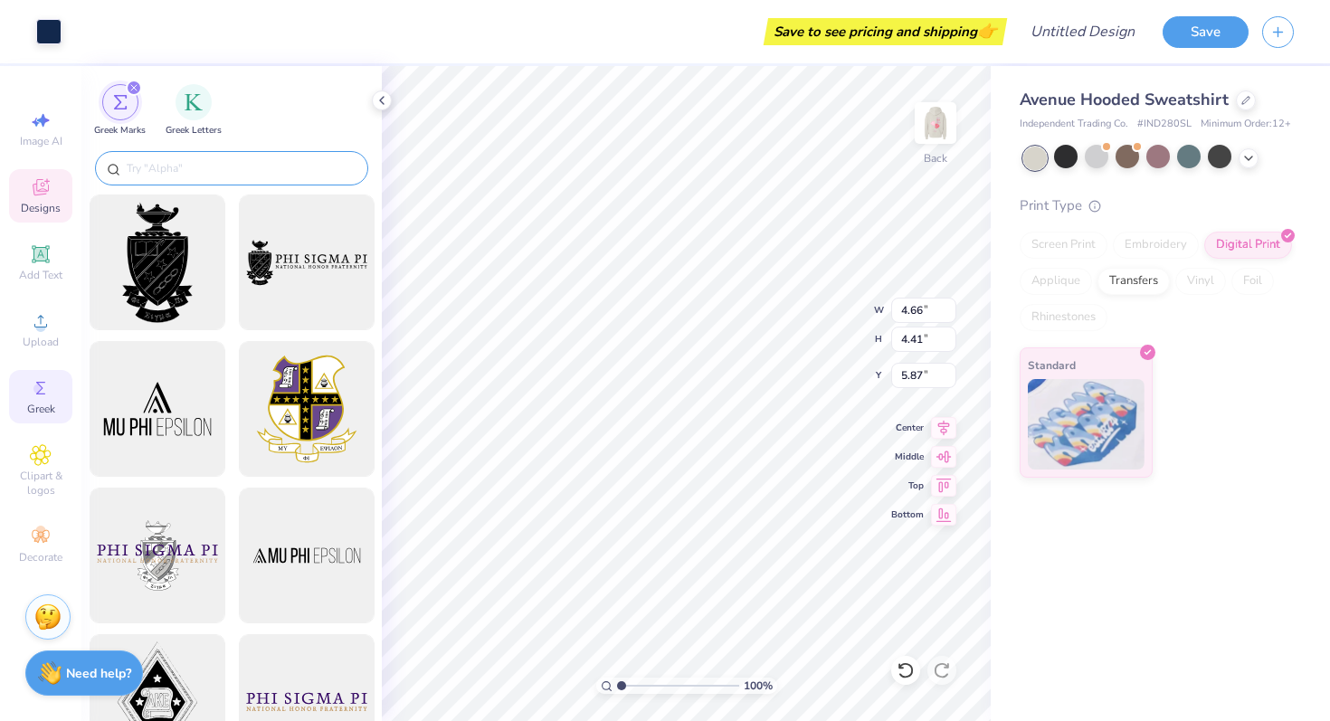
click at [247, 174] on input "text" at bounding box center [241, 168] width 232 height 18
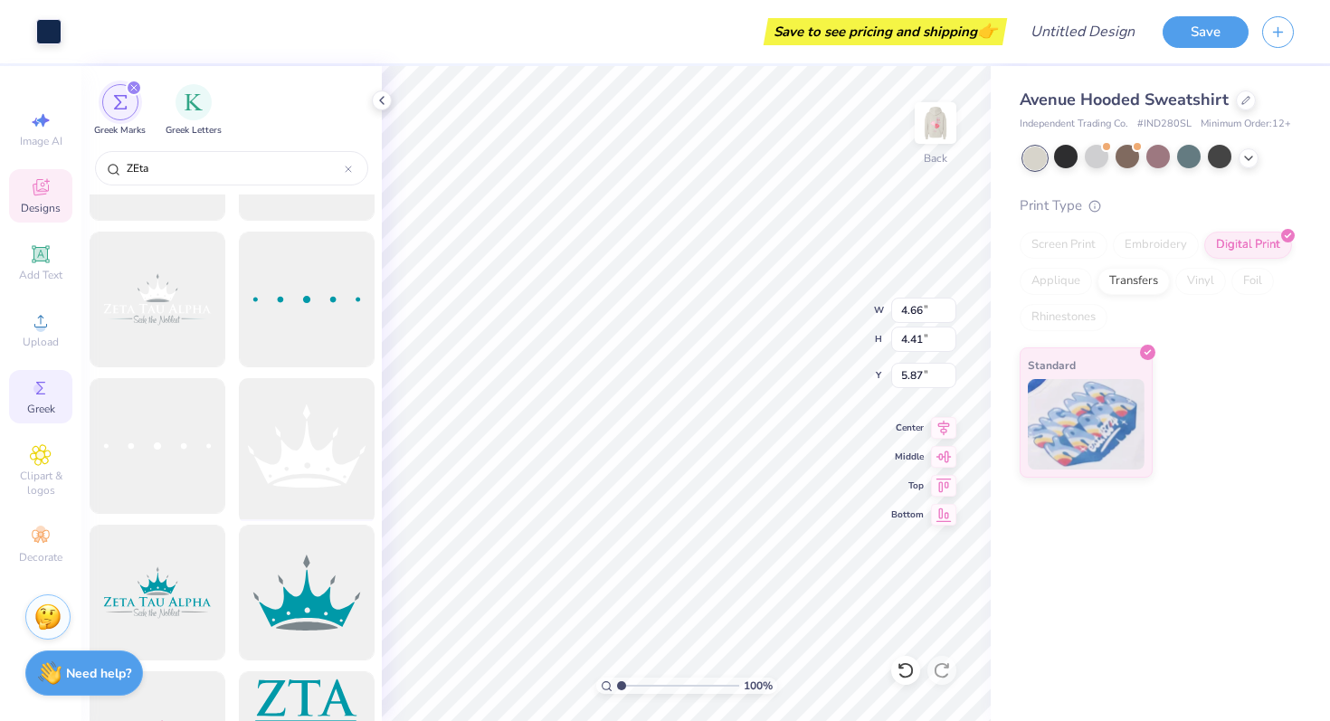
scroll to position [549, 0]
type input "ZEta"
click at [381, 100] on polyline at bounding box center [382, 100] width 4 height 7
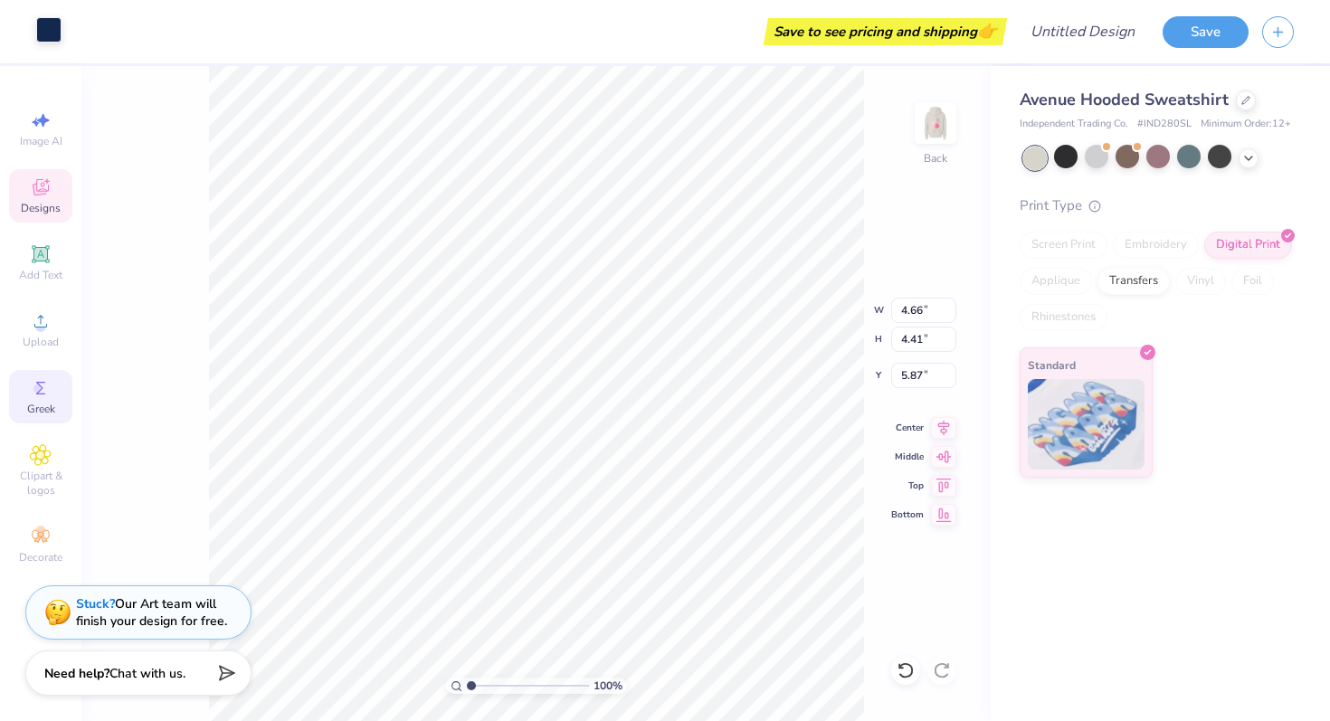
click at [38, 28] on div at bounding box center [48, 29] width 25 height 25
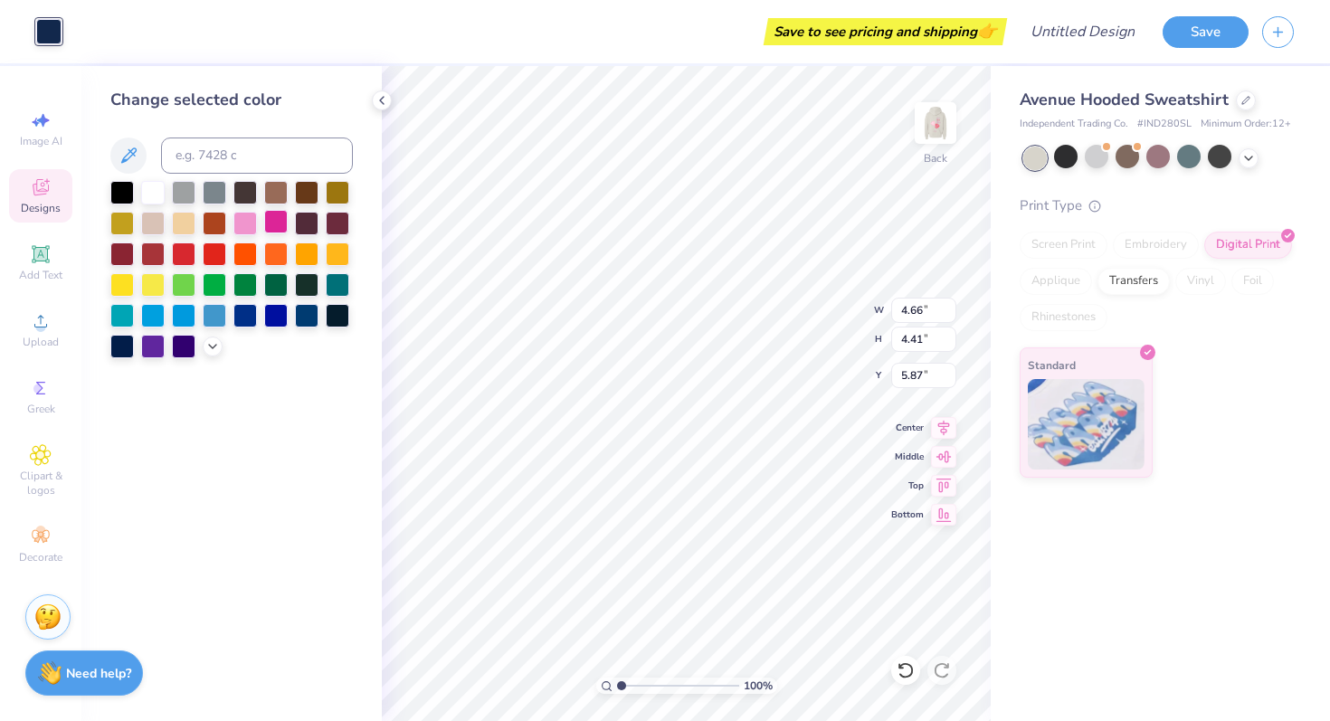
click at [277, 228] on div at bounding box center [276, 222] width 24 height 24
click at [240, 226] on div at bounding box center [245, 222] width 24 height 24
click at [278, 222] on div at bounding box center [276, 222] width 24 height 24
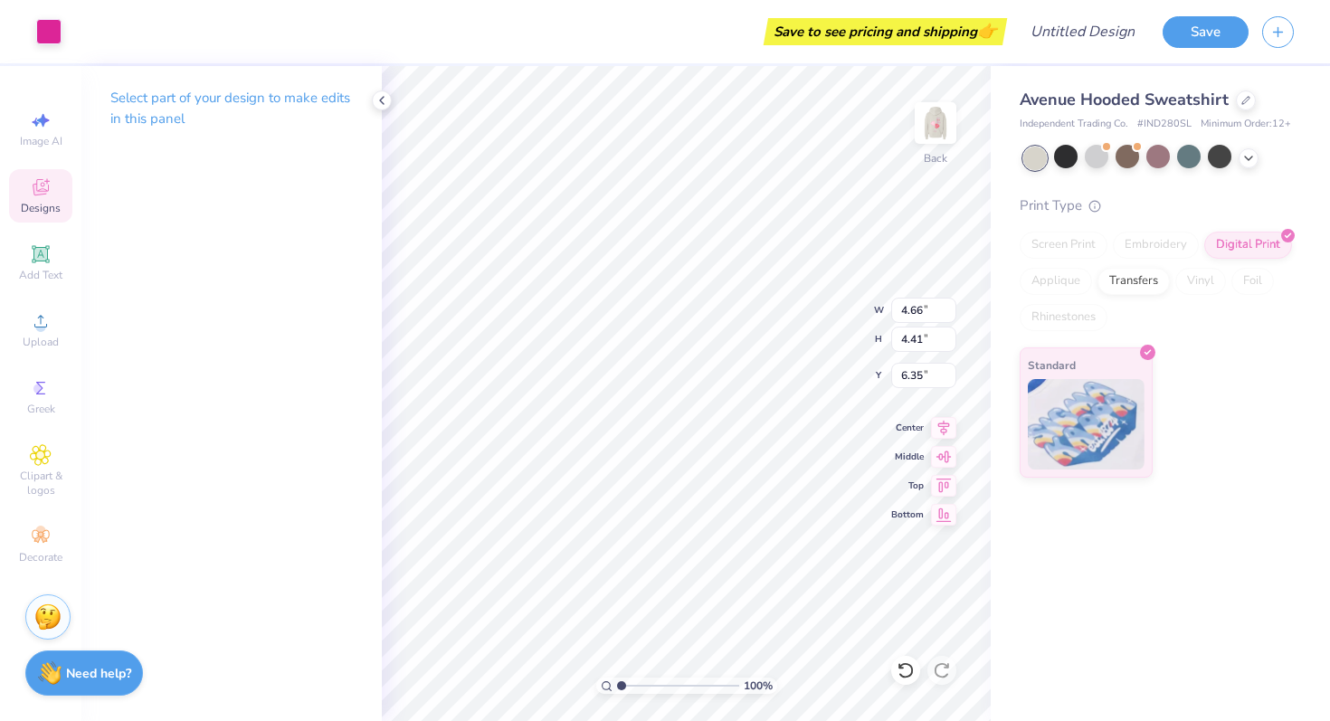
type input "6.35"
type input "3.53"
type input "2.14"
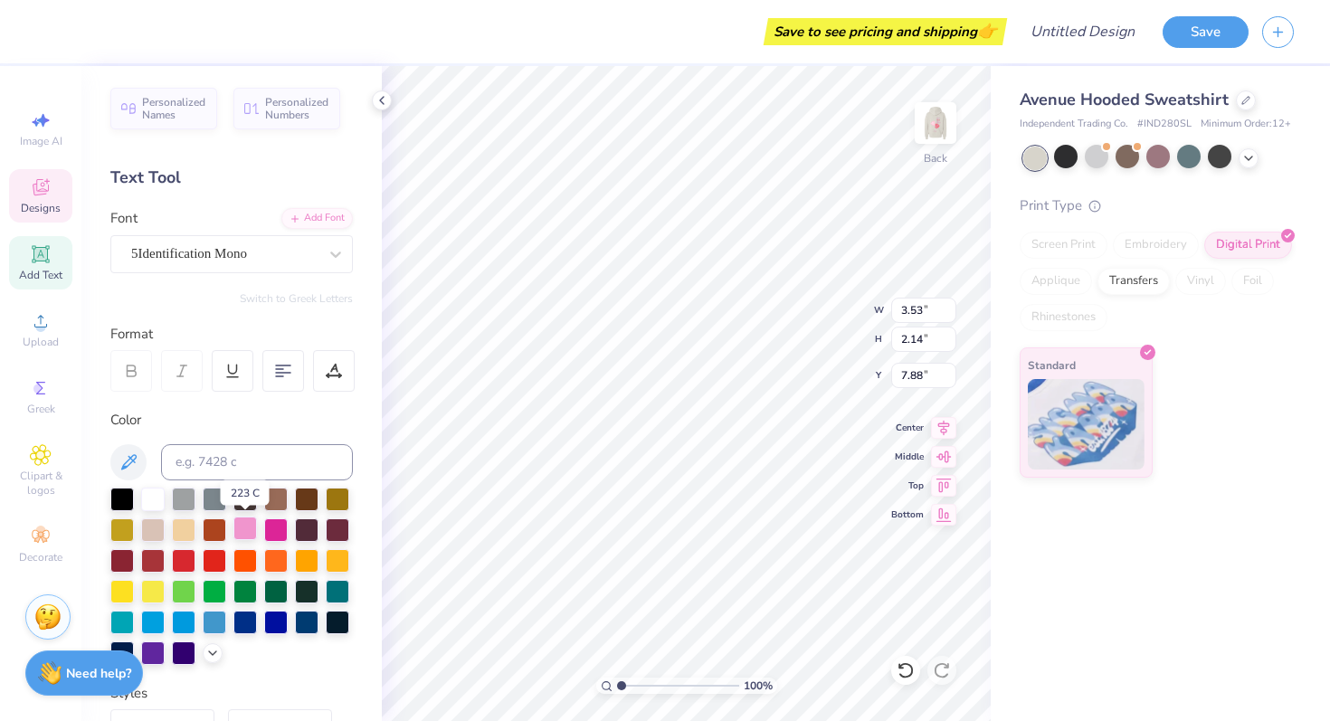
click at [238, 524] on div at bounding box center [245, 529] width 24 height 24
type input "7.88"
click at [248, 526] on div at bounding box center [245, 529] width 24 height 24
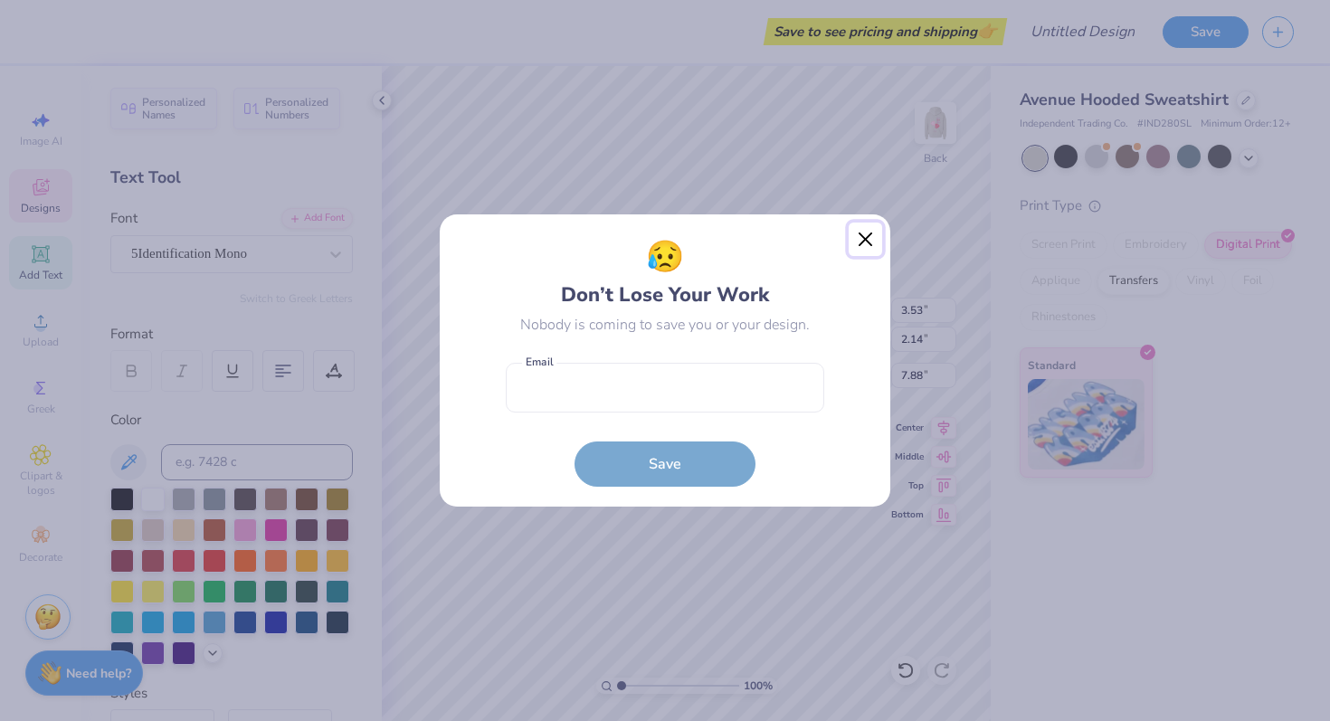
click at [869, 233] on button "Close" at bounding box center [866, 240] width 34 height 34
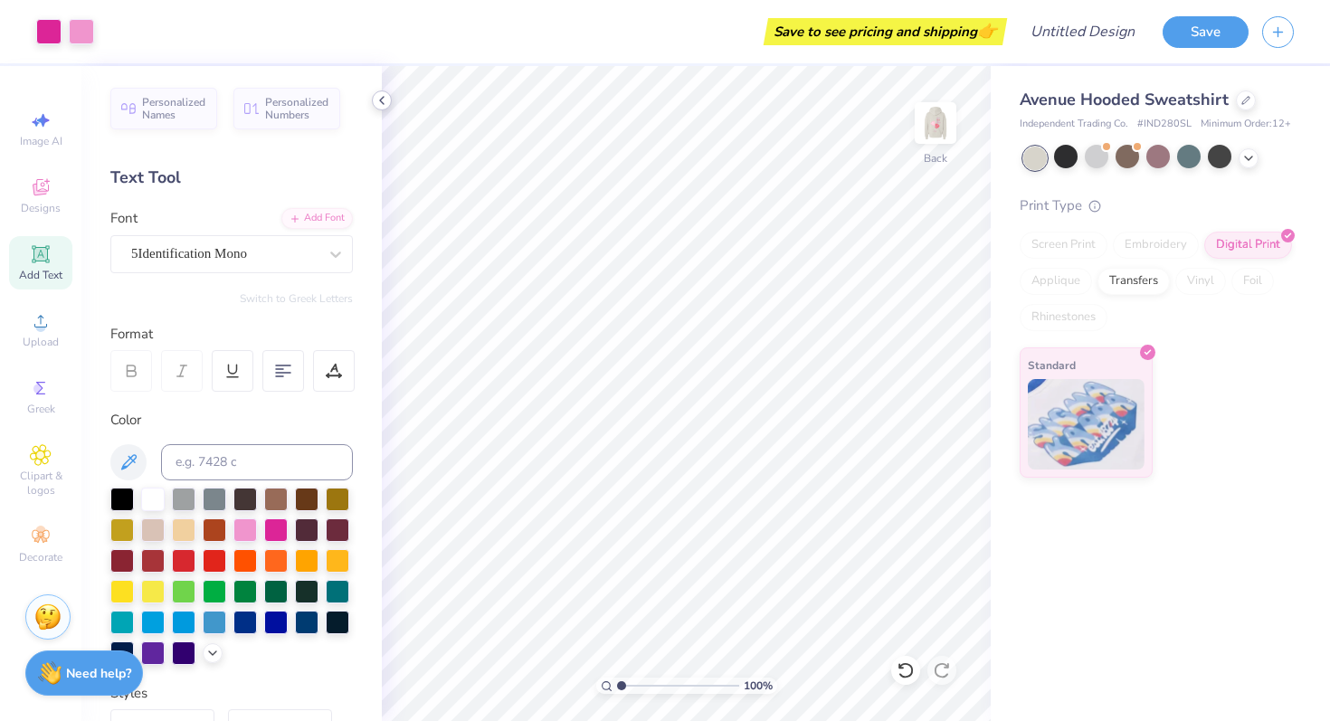
click at [378, 98] on icon at bounding box center [382, 100] width 14 height 14
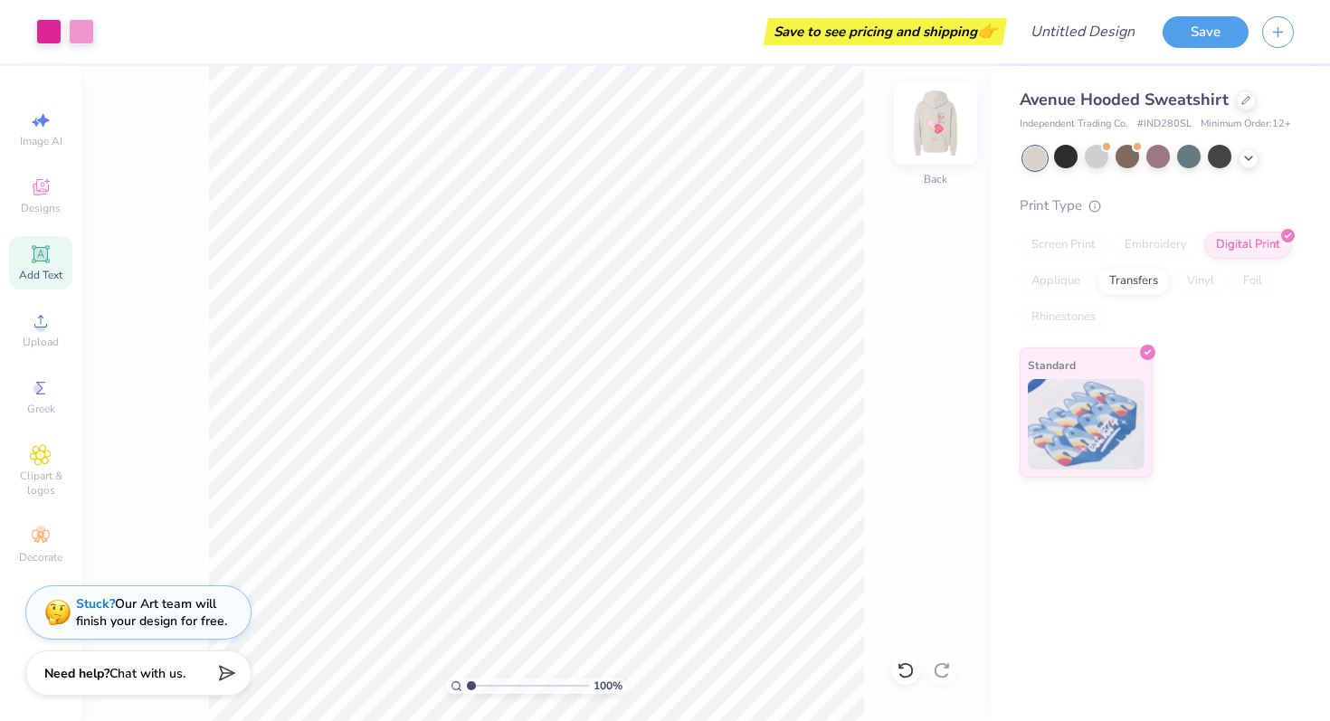
click at [937, 126] on img at bounding box center [935, 123] width 72 height 72
click at [936, 135] on img at bounding box center [935, 123] width 72 height 72
click at [46, 341] on span "Upload" at bounding box center [41, 342] width 36 height 14
click at [48, 342] on span "Upload" at bounding box center [41, 342] width 36 height 14
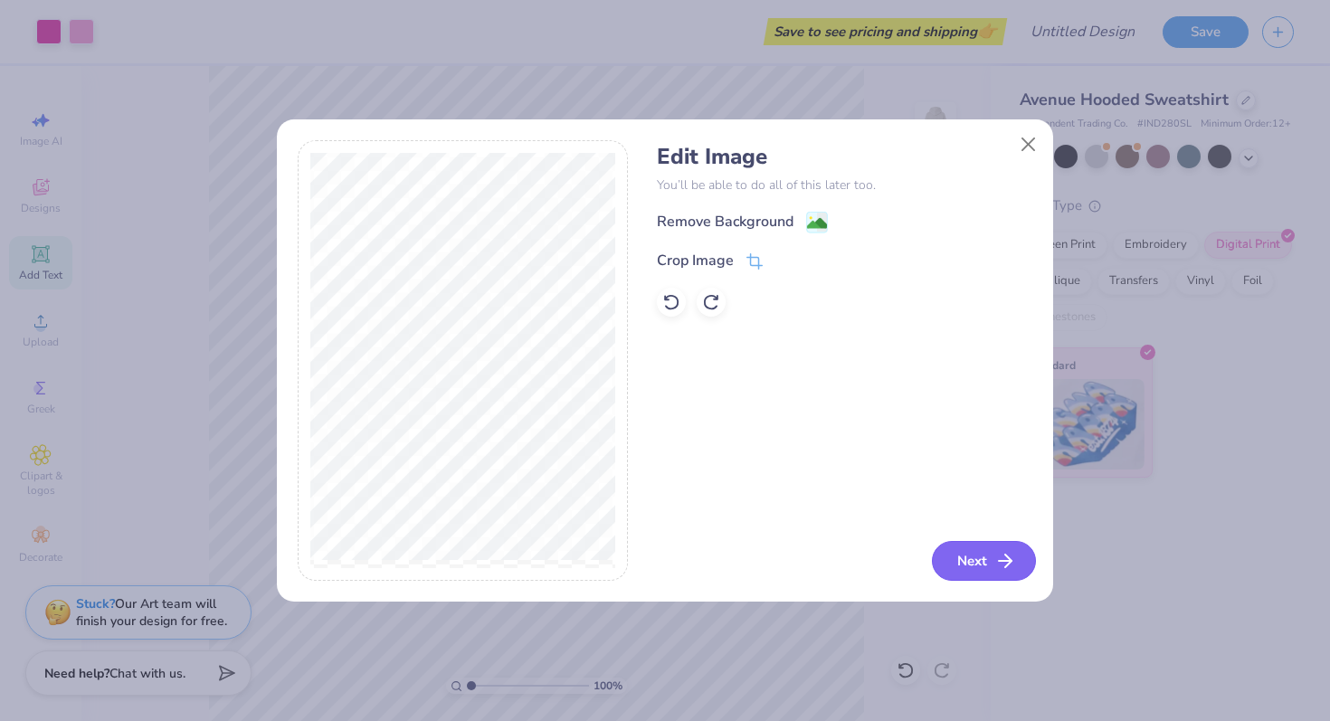
click at [990, 555] on button "Next" at bounding box center [984, 561] width 104 height 40
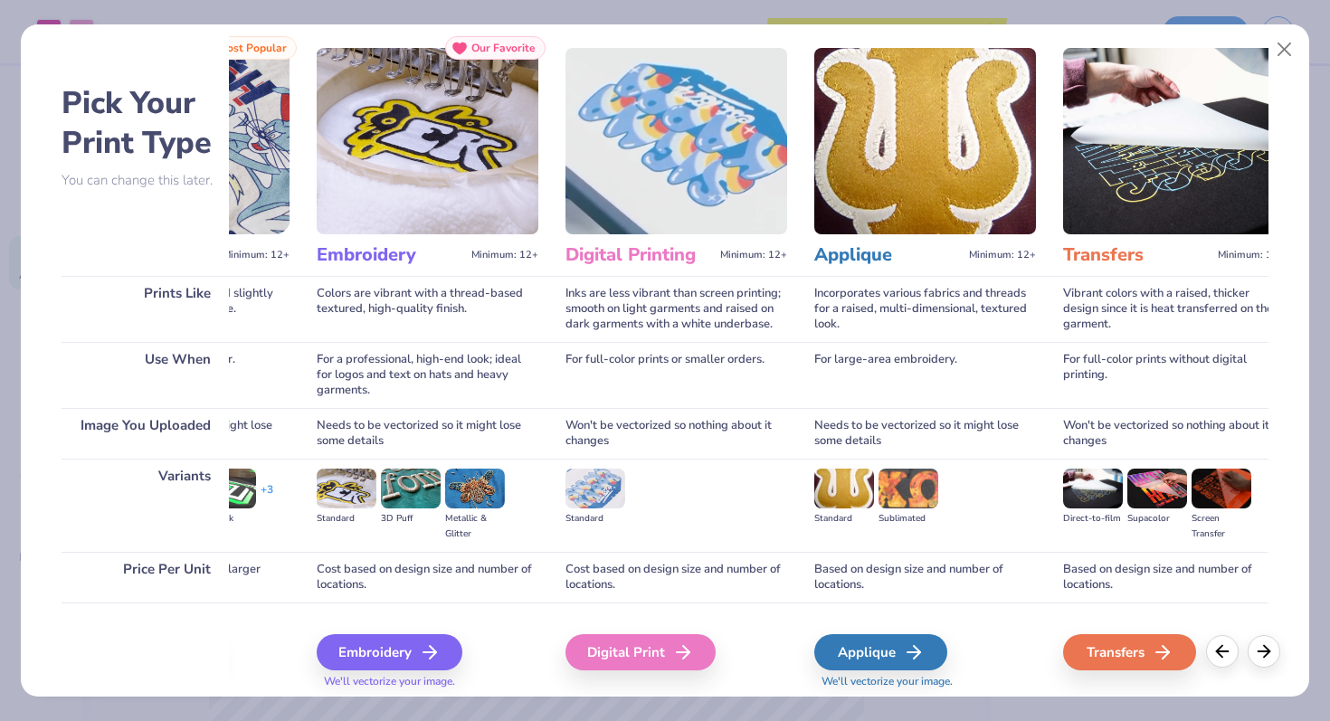
scroll to position [0, 0]
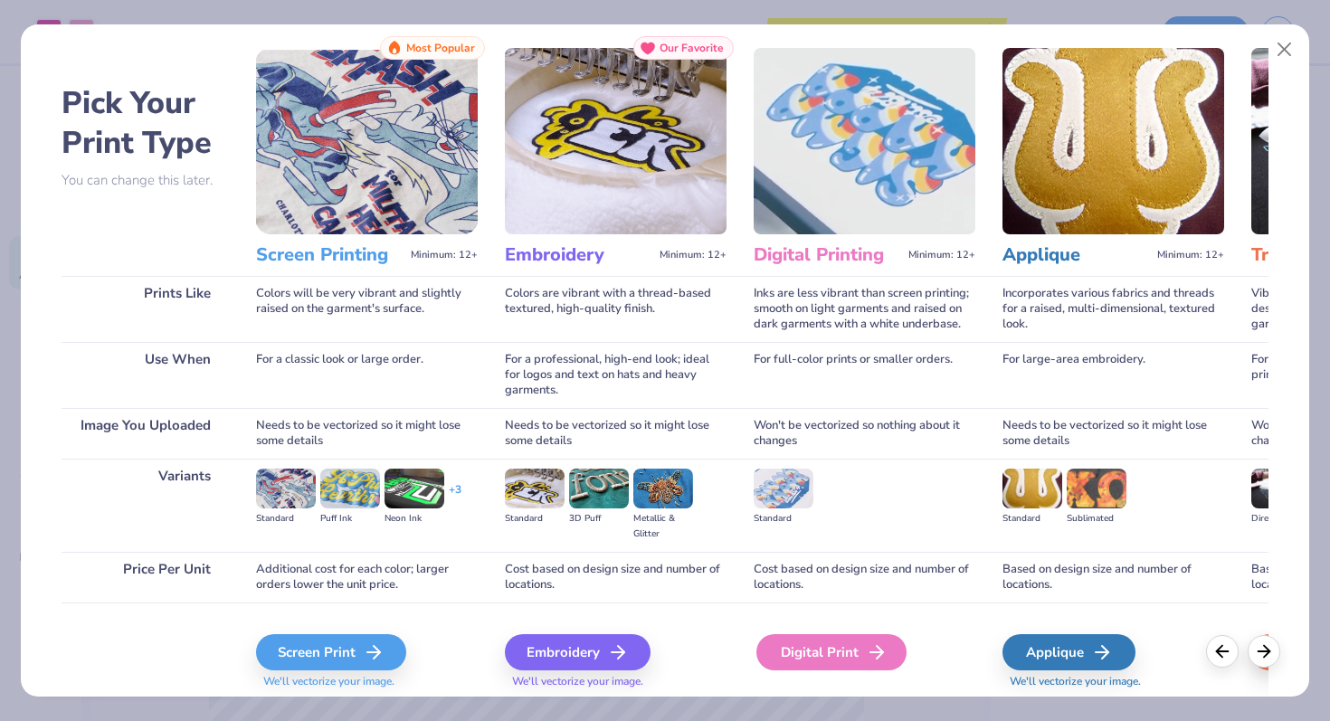
click at [838, 642] on div "Digital Print" at bounding box center [831, 652] width 150 height 36
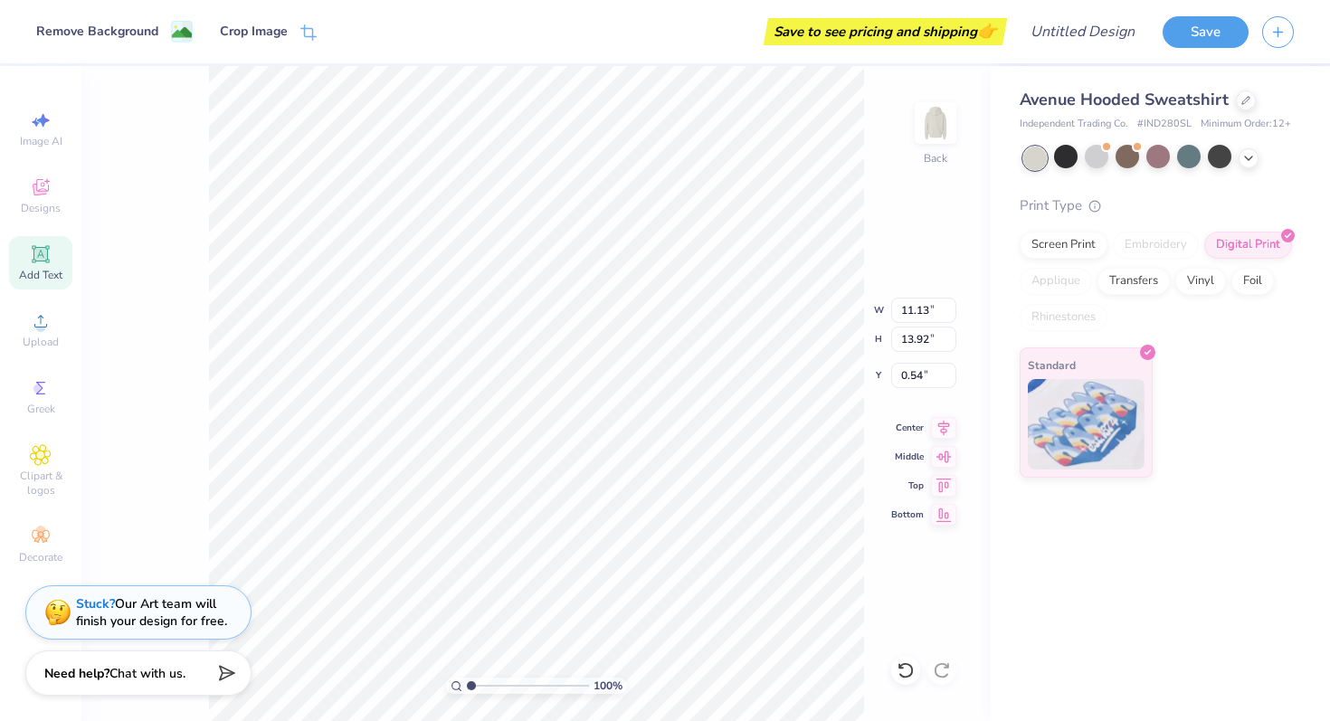
type input "1.51"
type input "1.89"
type input "10.33"
type input "4.65"
type input "5.81"
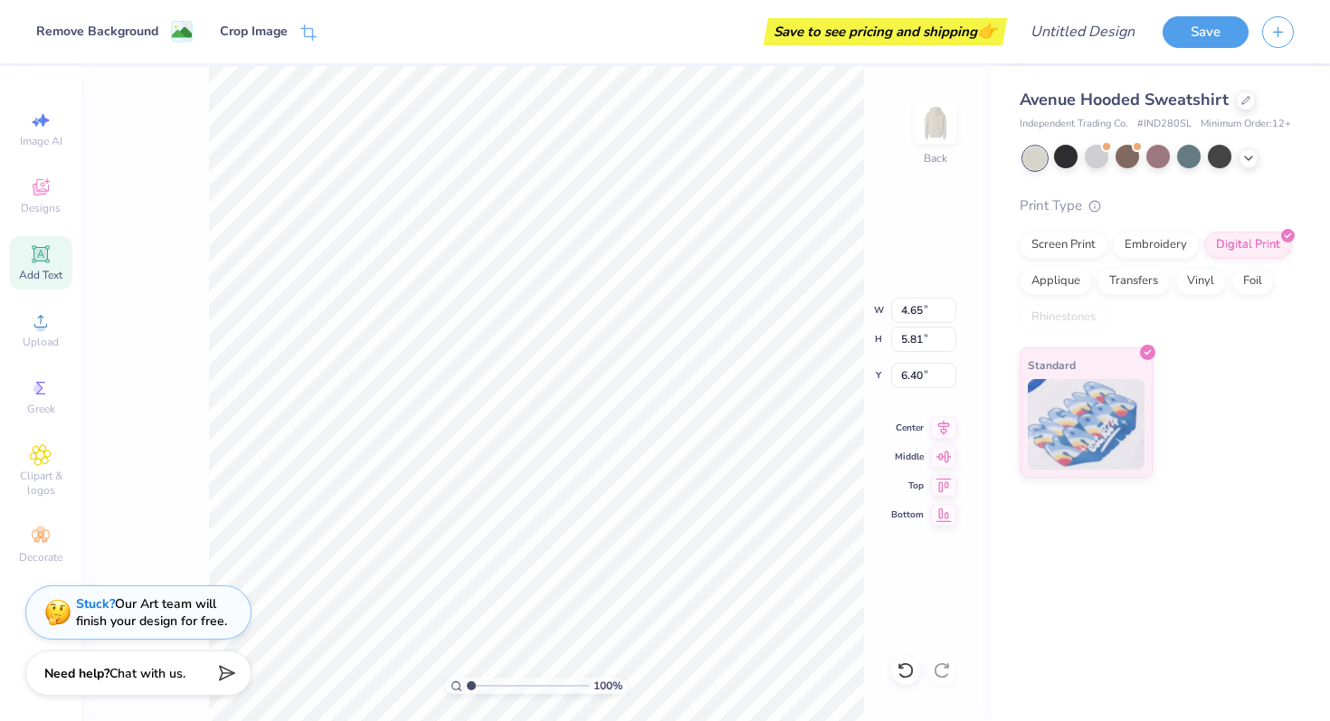
type input "6.35"
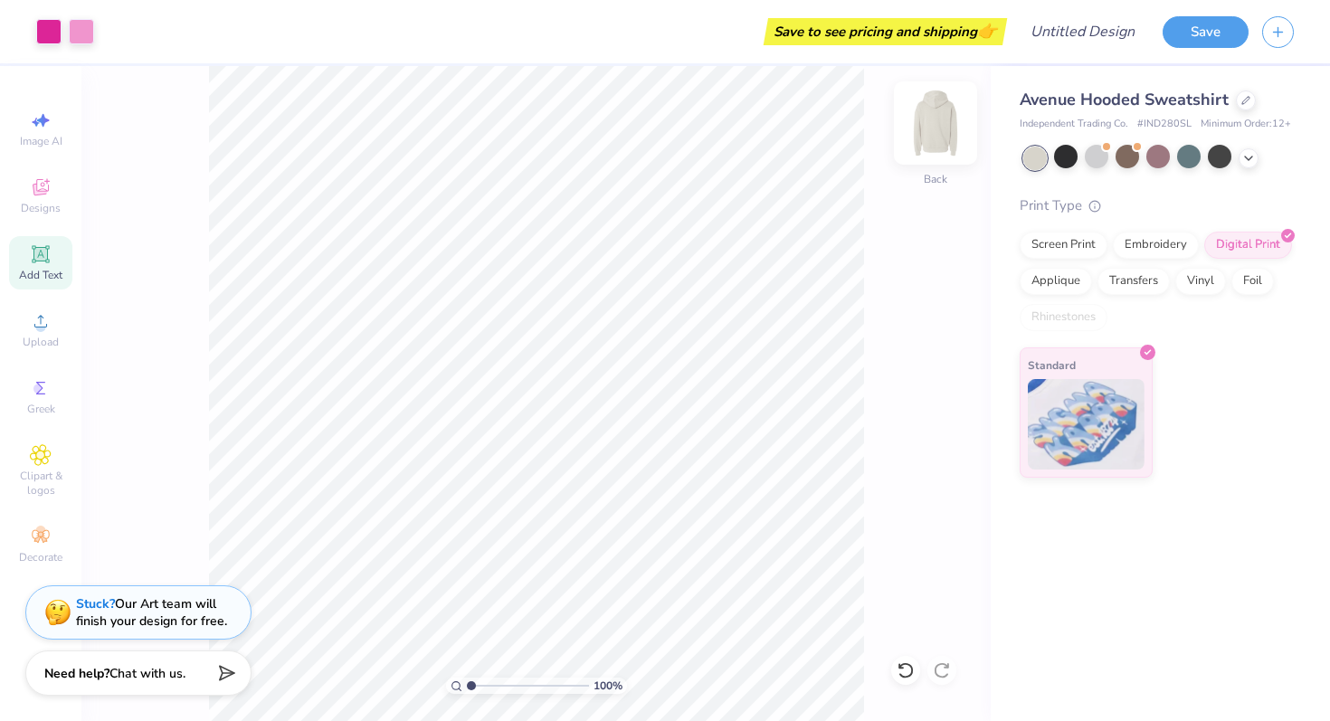
click at [926, 141] on img at bounding box center [935, 123] width 72 height 72
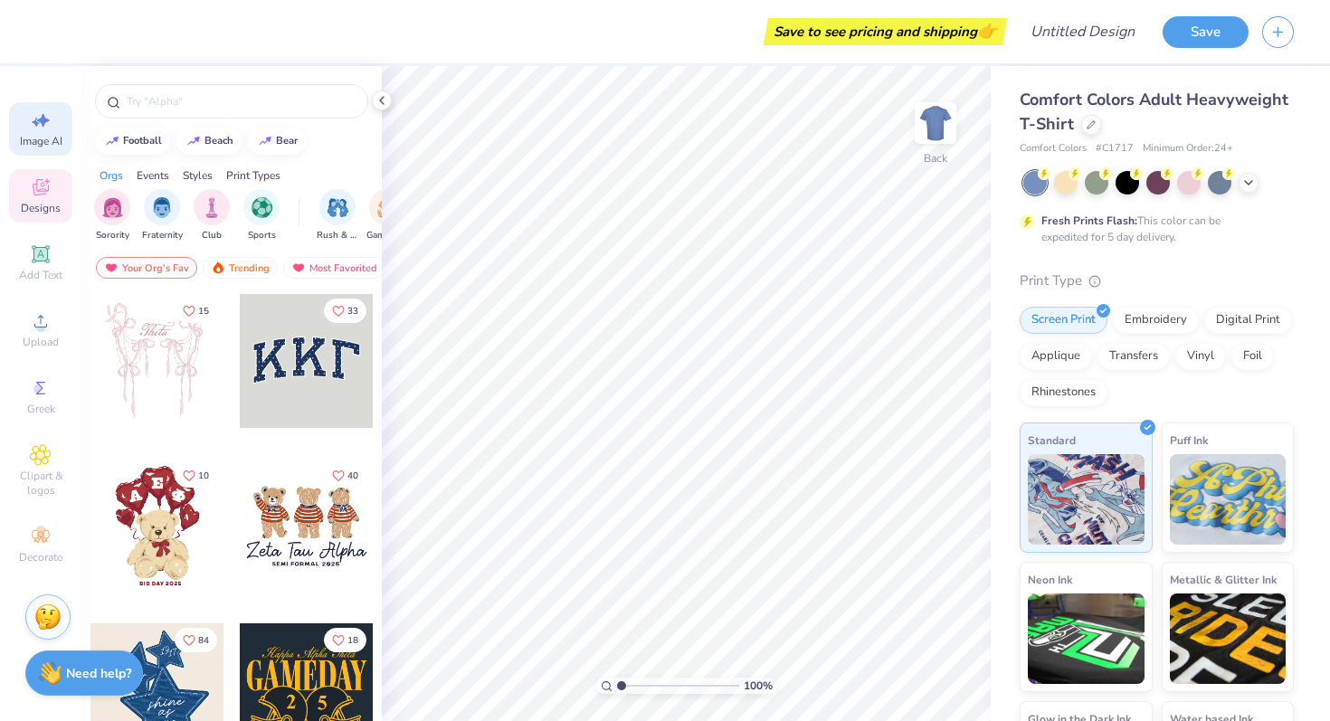
click at [21, 136] on span "Image AI" at bounding box center [41, 141] width 43 height 14
select select "4"
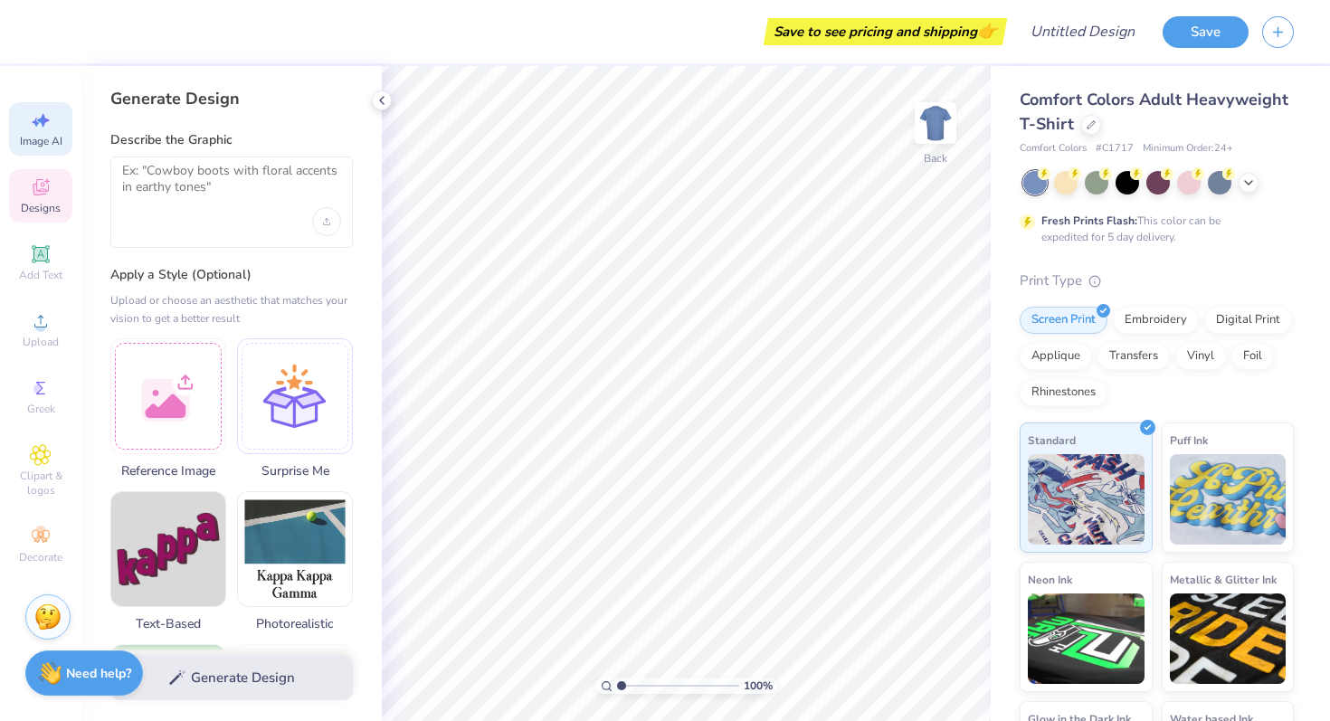
click at [31, 187] on icon at bounding box center [41, 187] width 22 height 22
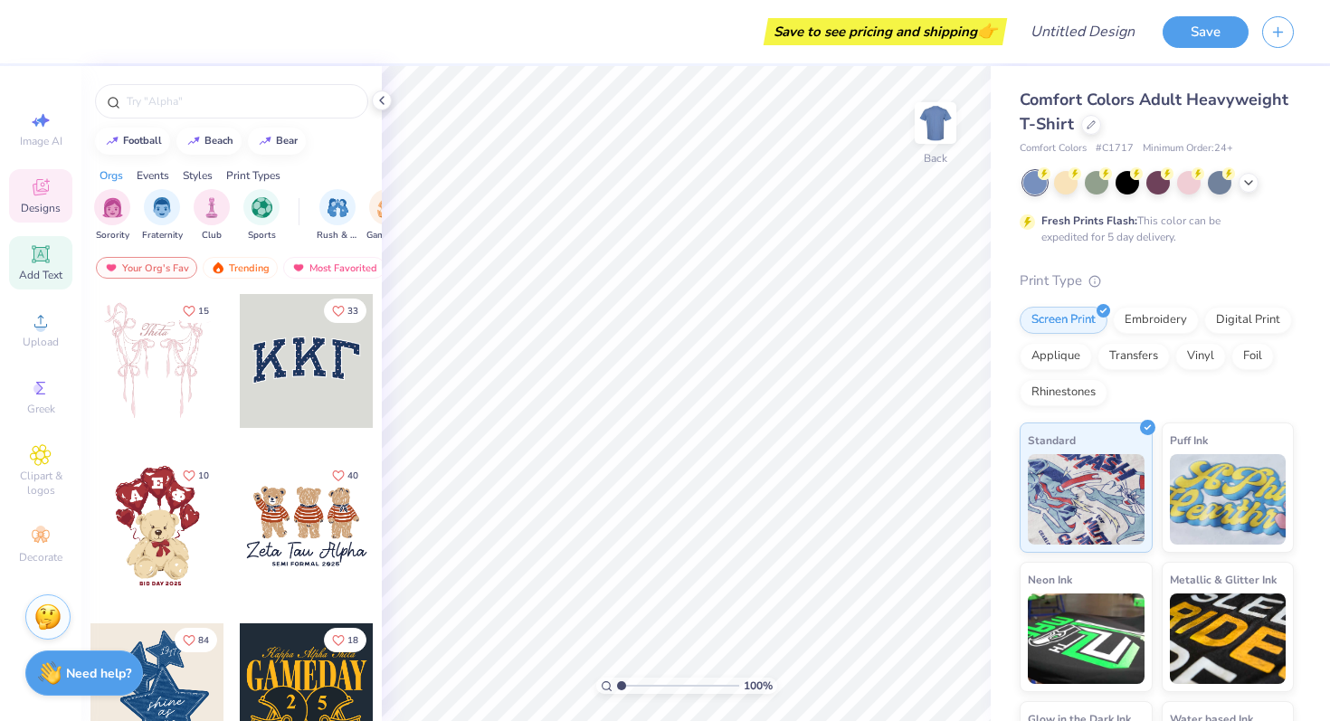
click at [31, 242] on div "Add Text" at bounding box center [40, 262] width 63 height 53
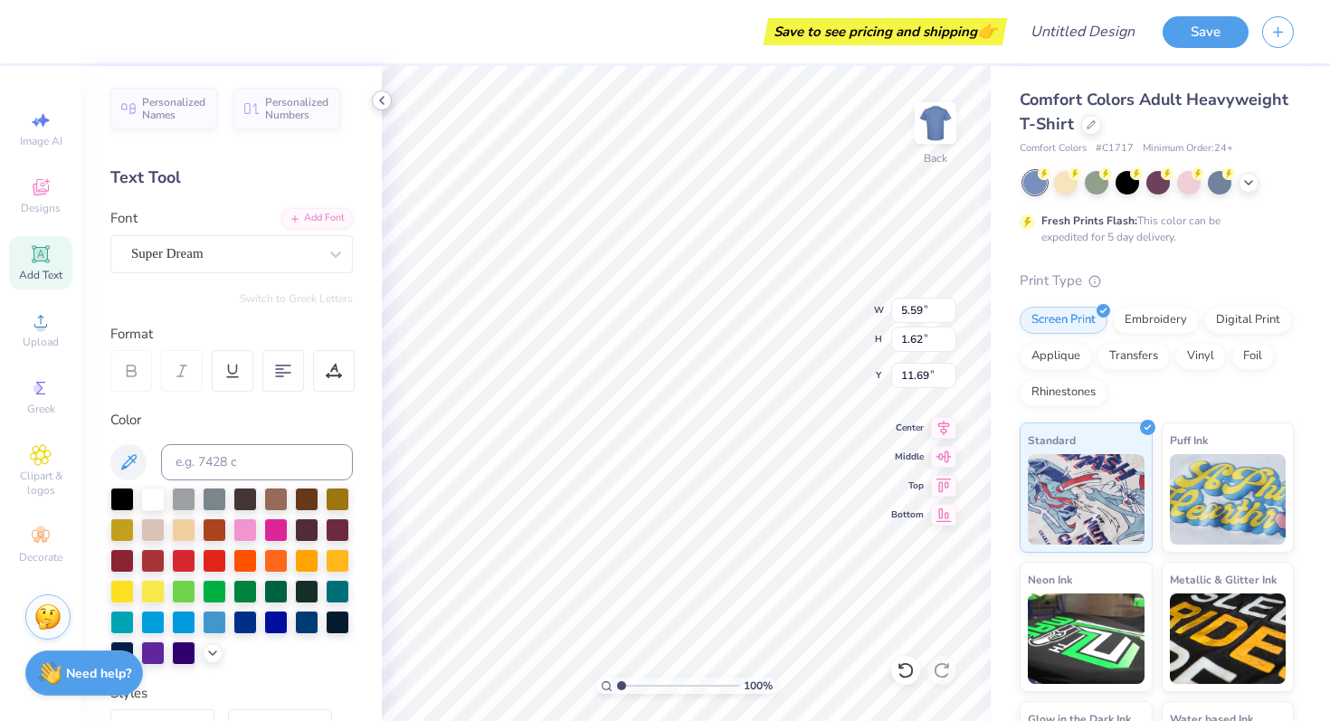
click at [387, 100] on icon at bounding box center [382, 100] width 14 height 14
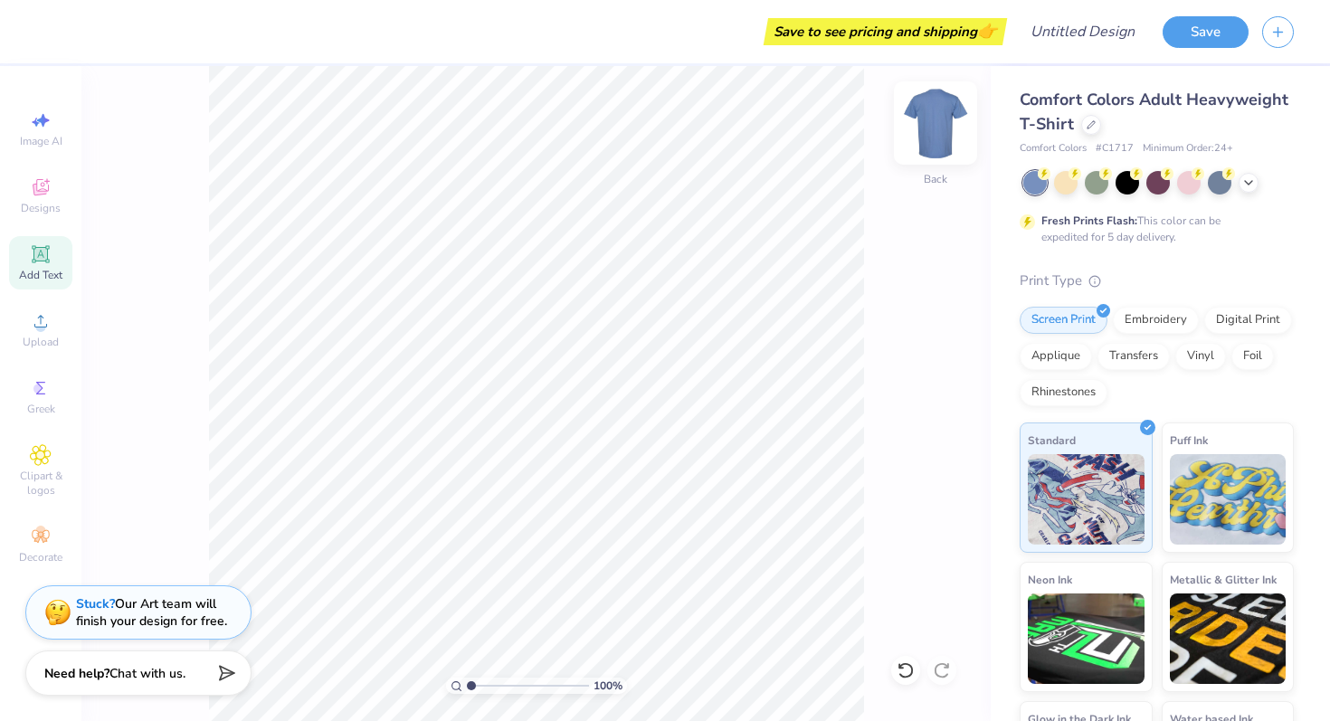
click at [942, 112] on img at bounding box center [935, 123] width 72 height 72
click at [1283, 29] on icon "button" at bounding box center [1277, 29] width 15 height 15
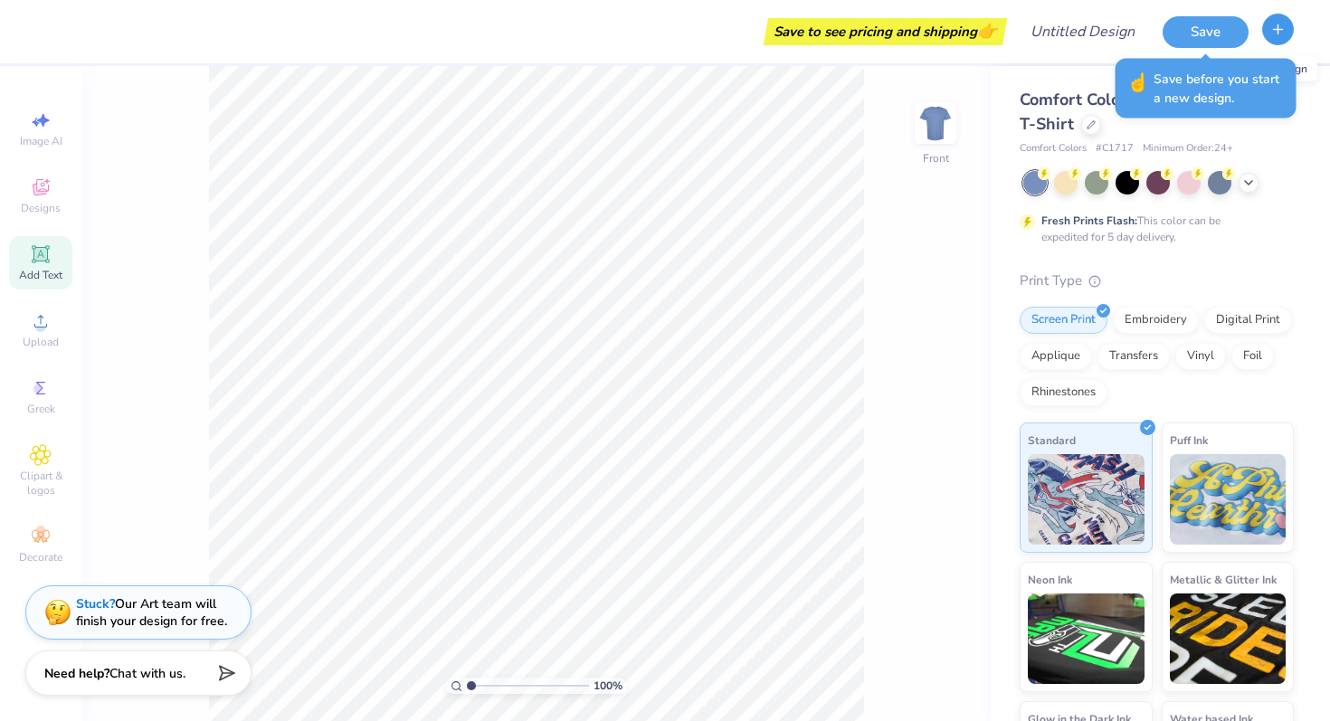
click at [1283, 29] on icon "button" at bounding box center [1277, 29] width 15 height 15
